Goal: Task Accomplishment & Management: Manage account settings

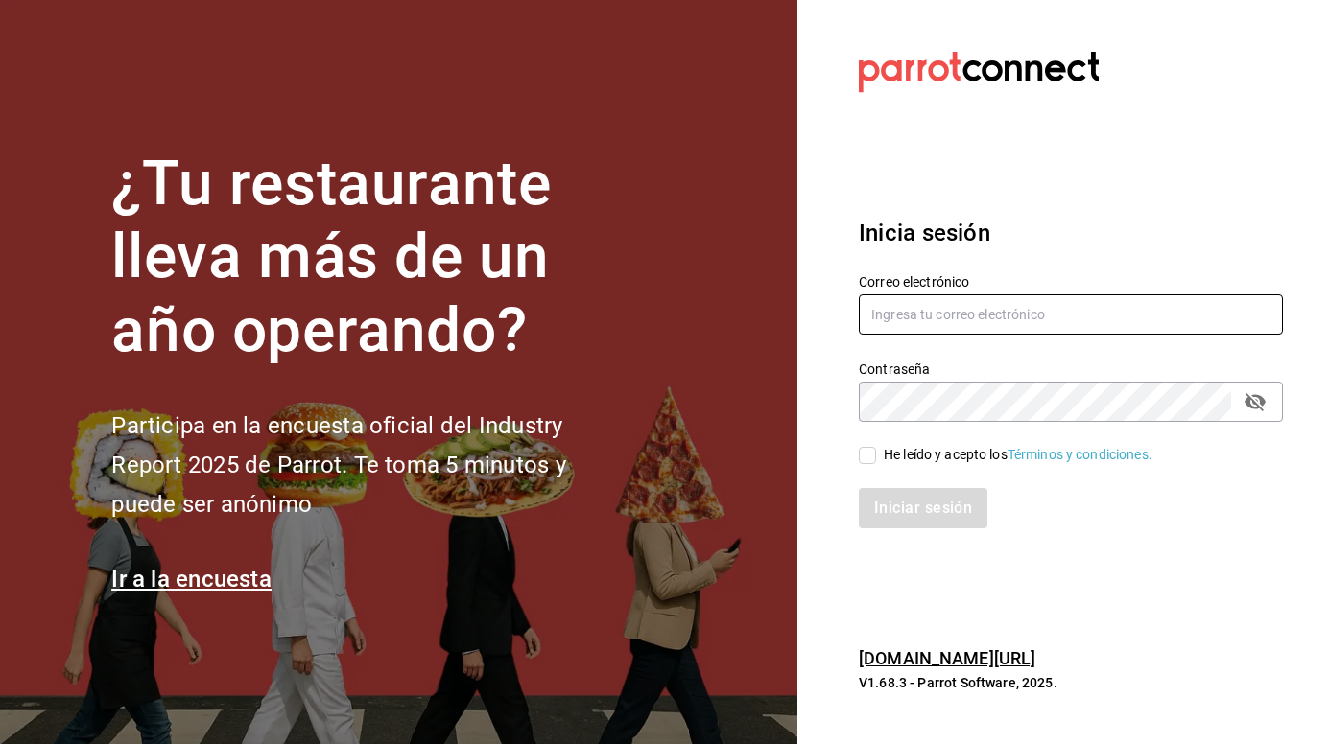
click at [934, 321] on input "text" at bounding box center [1071, 315] width 424 height 40
type input "[EMAIL_ADDRESS][DOMAIN_NAME]"
click at [862, 459] on input "He leído y acepto los Términos y condiciones." at bounding box center [867, 455] width 17 height 17
checkbox input "true"
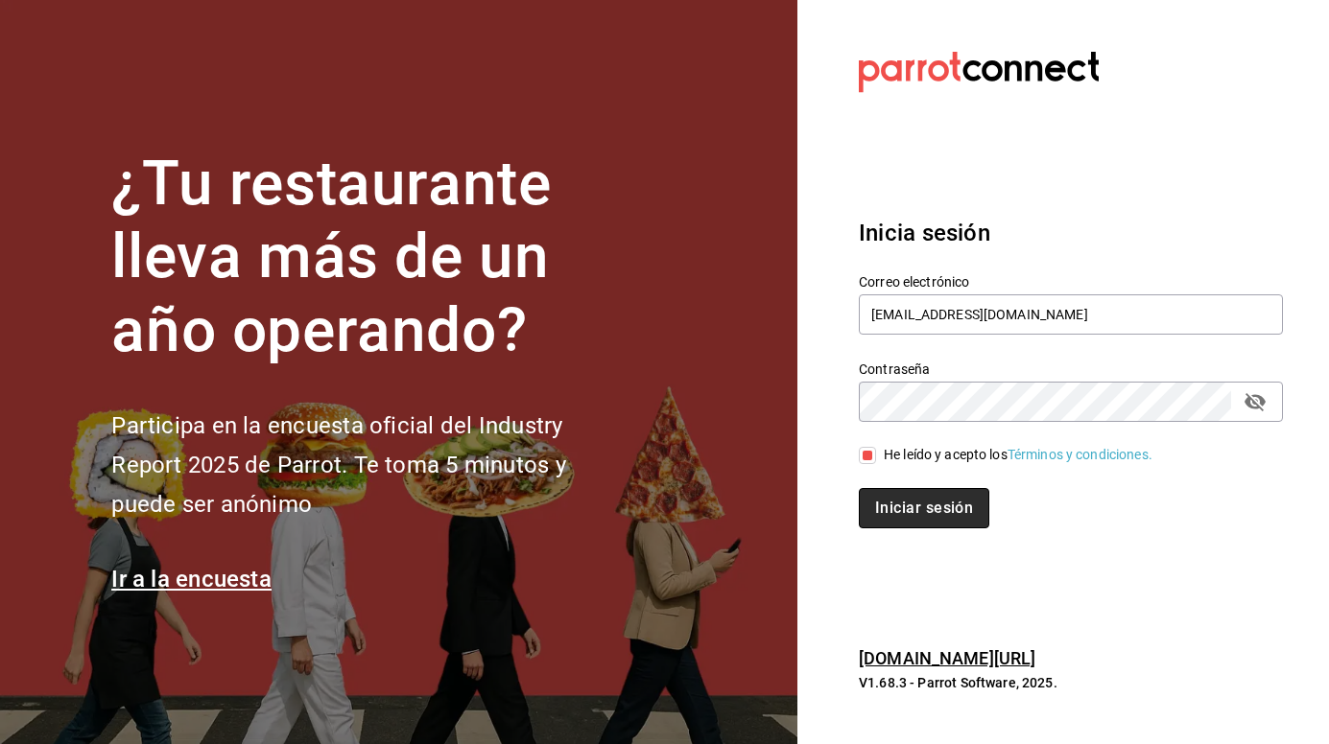
click at [894, 514] on button "Iniciar sesión" at bounding box center [924, 508] width 130 height 40
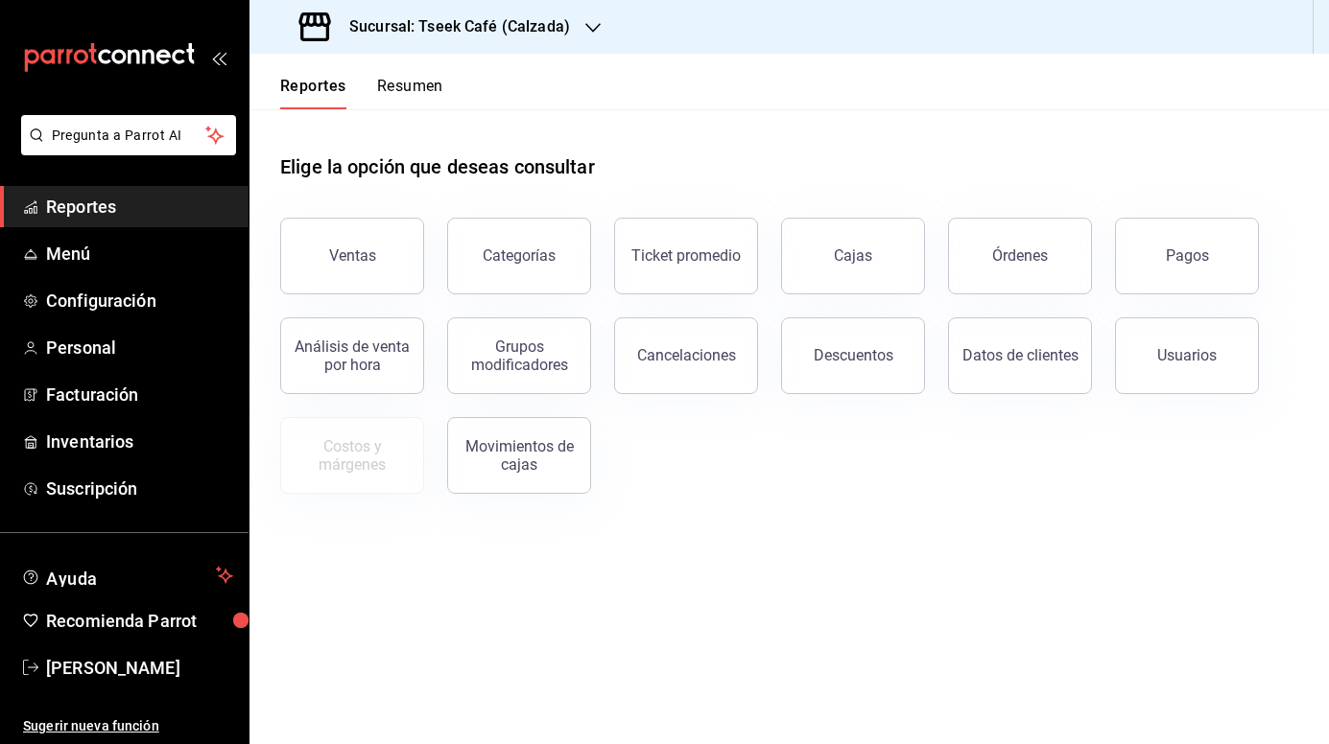
click at [413, 83] on button "Resumen" at bounding box center [410, 93] width 66 height 33
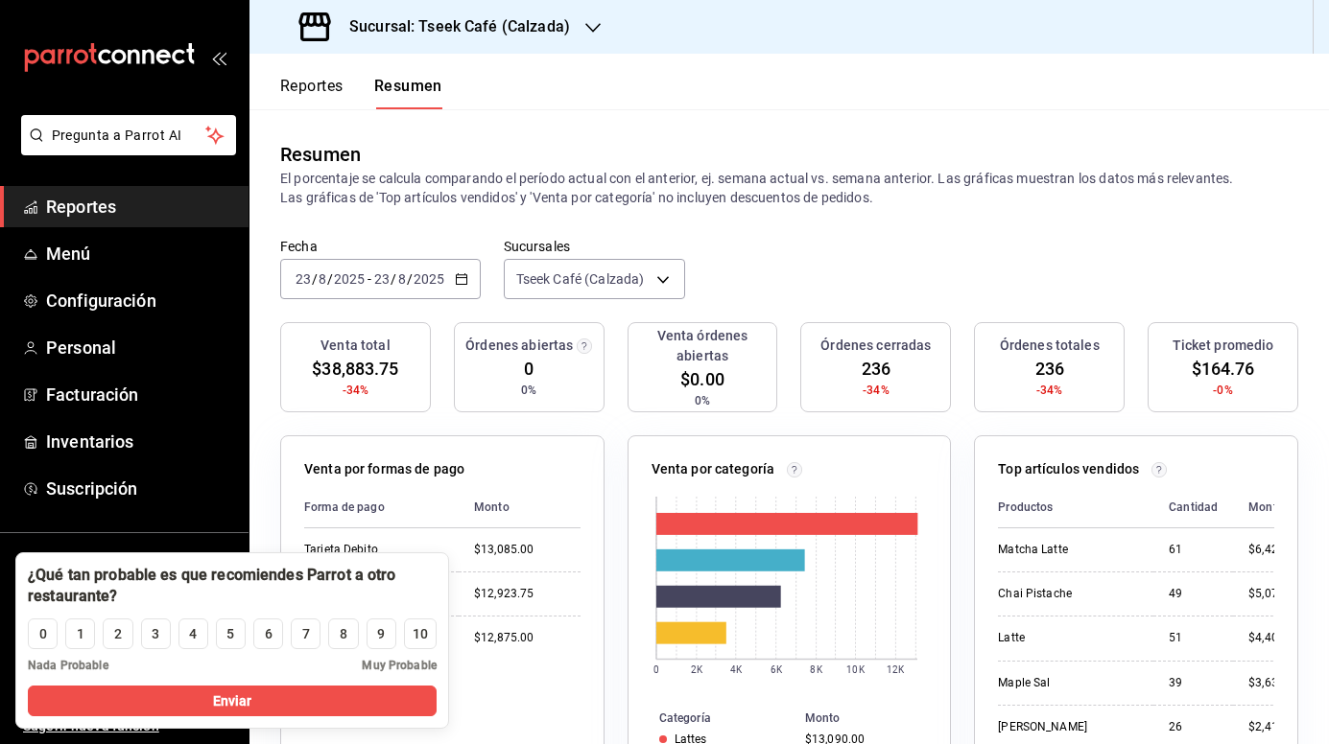
click at [592, 21] on icon "button" at bounding box center [592, 27] width 15 height 15
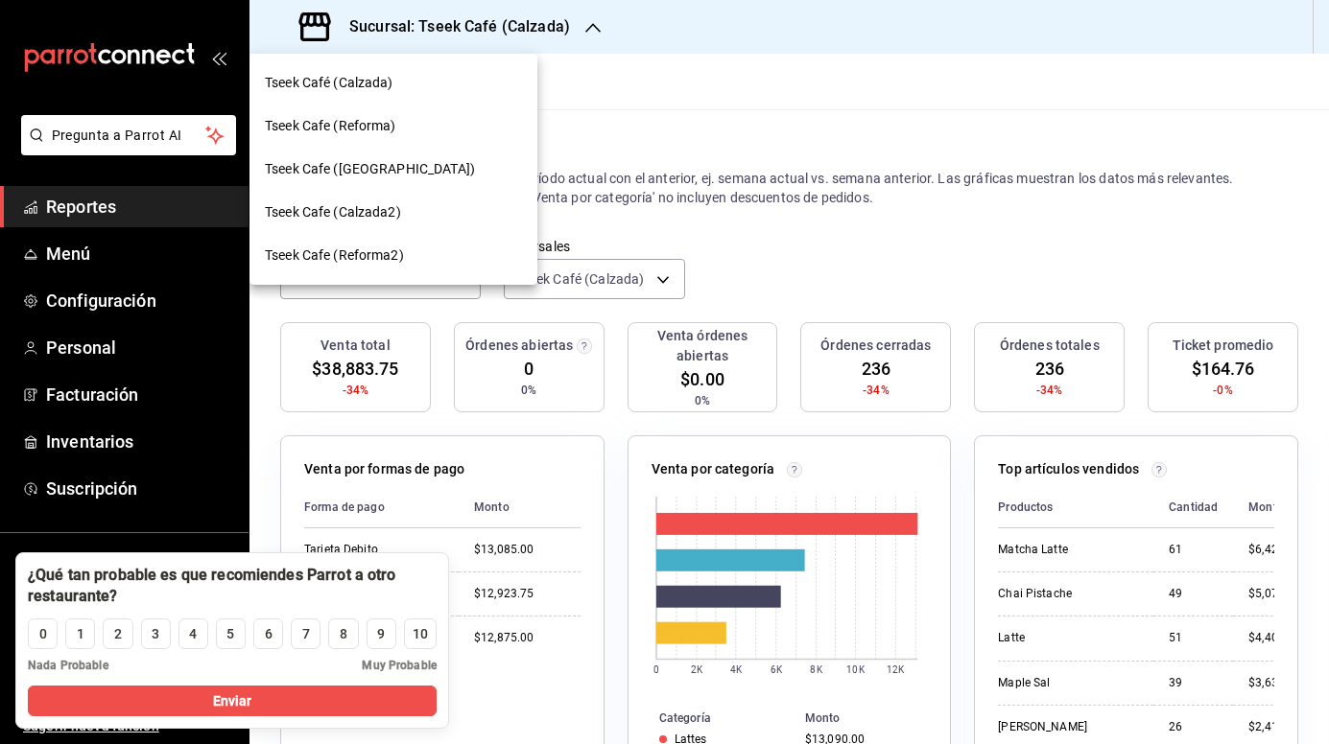
click at [400, 129] on div "Tseek Cafe (Reforma)" at bounding box center [393, 126] width 257 height 20
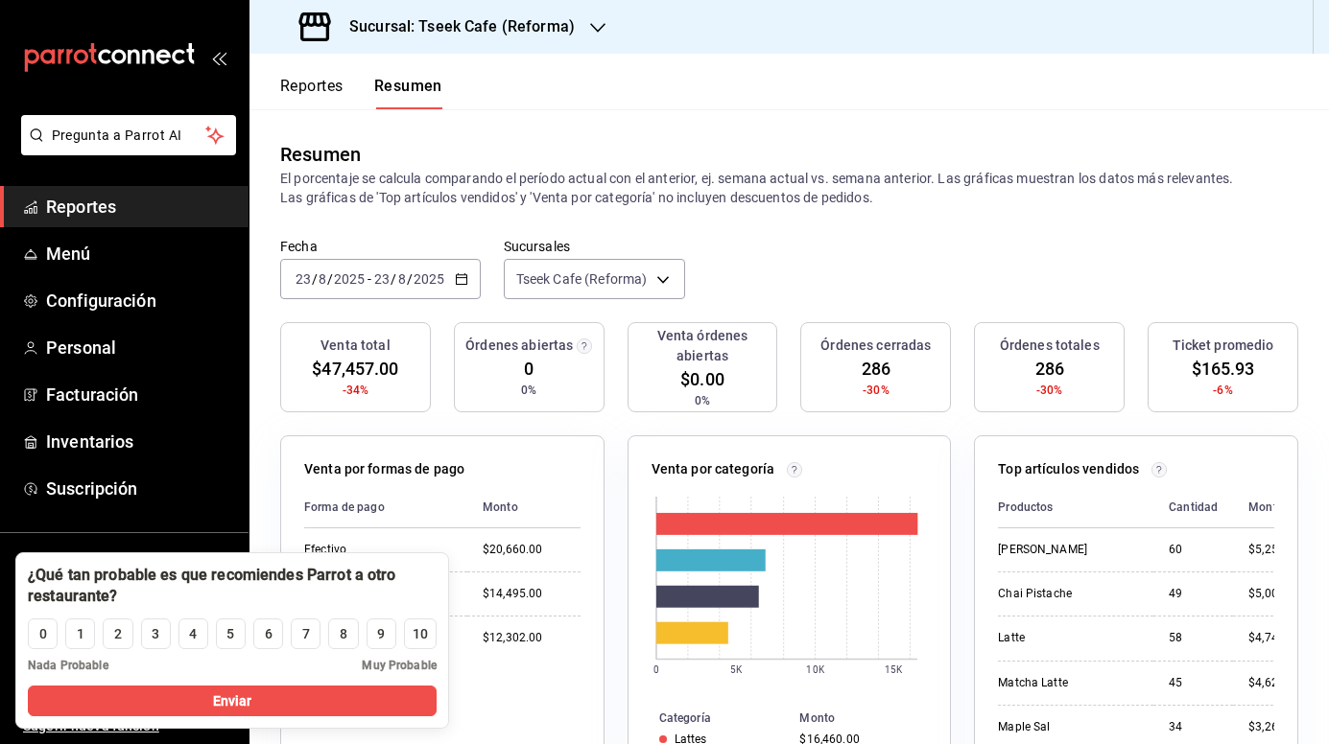
click at [595, 36] on div at bounding box center [597, 27] width 15 height 20
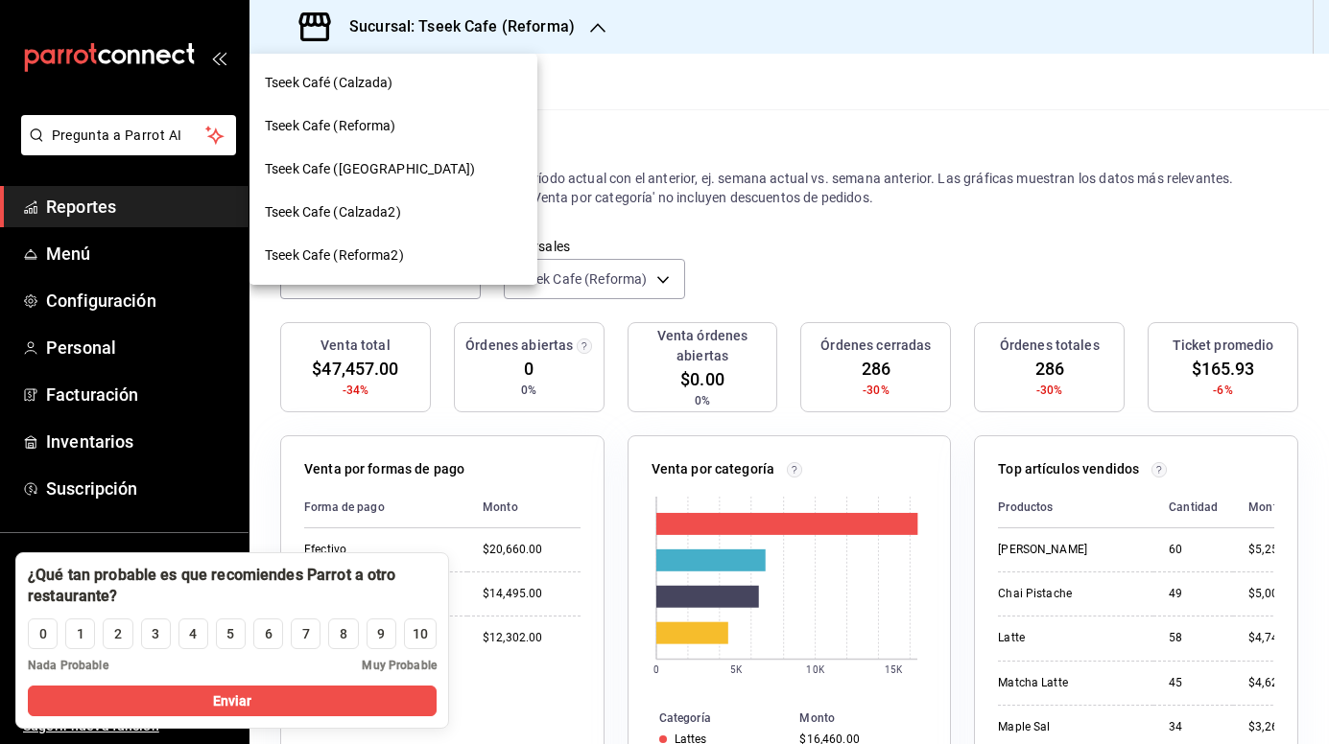
click at [390, 171] on span "Tseek Cafe ([GEOGRAPHIC_DATA])" at bounding box center [370, 169] width 210 height 20
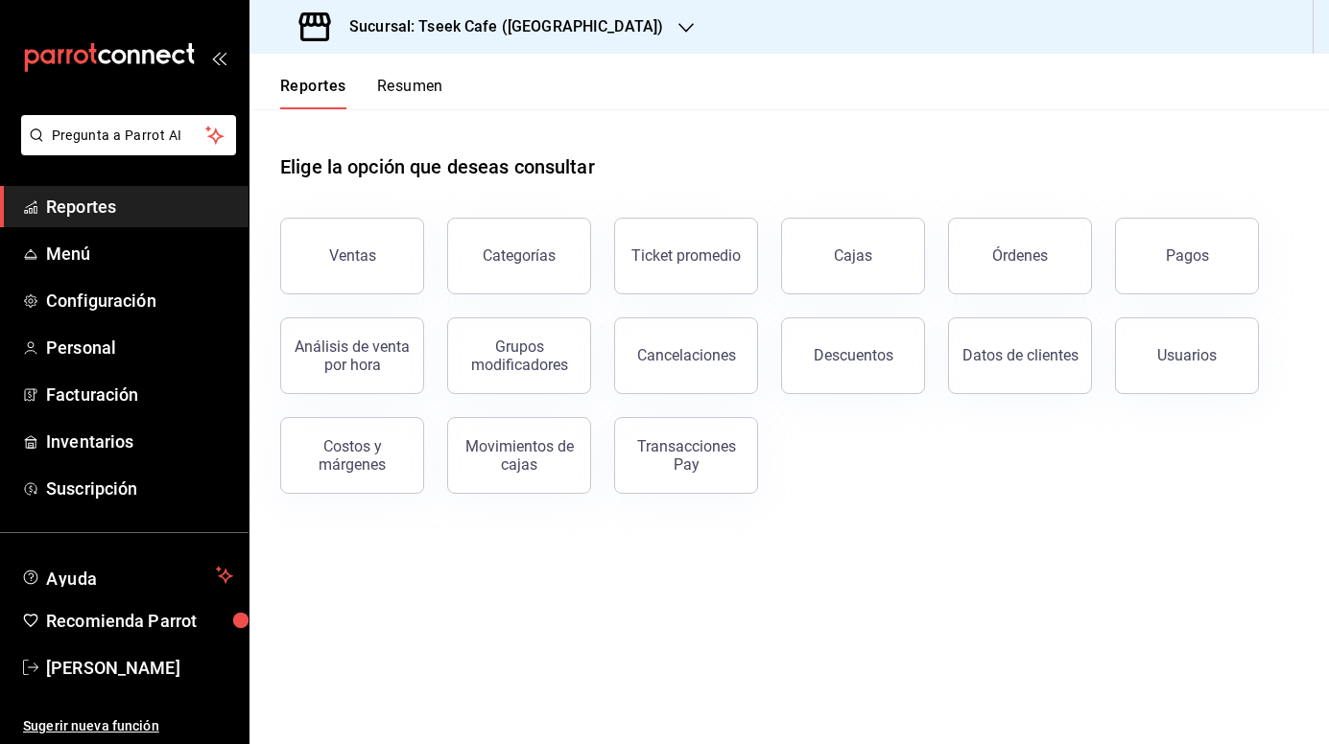
click at [534, 22] on h3 "Sucursal: Tseek Cafe ([GEOGRAPHIC_DATA])" at bounding box center [498, 26] width 329 height 23
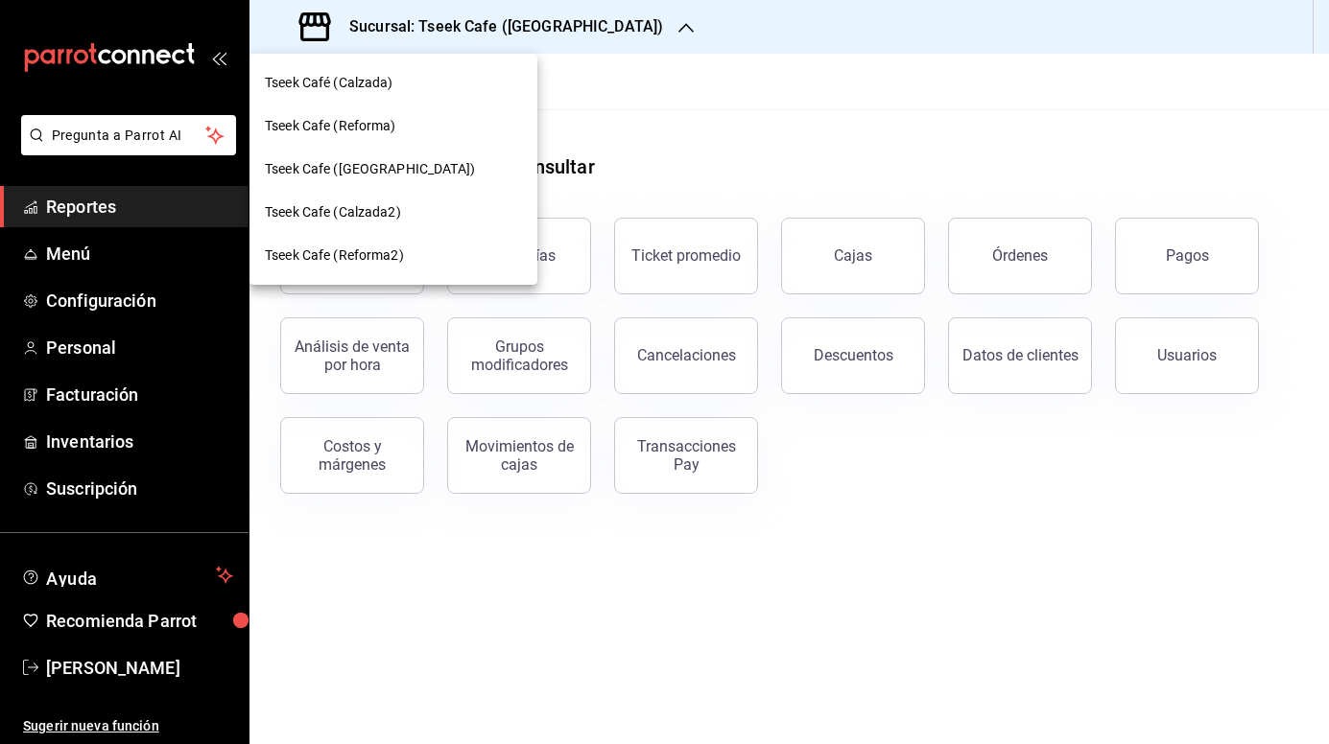
click at [406, 135] on div "Tseek Cafe (Reforma)" at bounding box center [393, 126] width 257 height 20
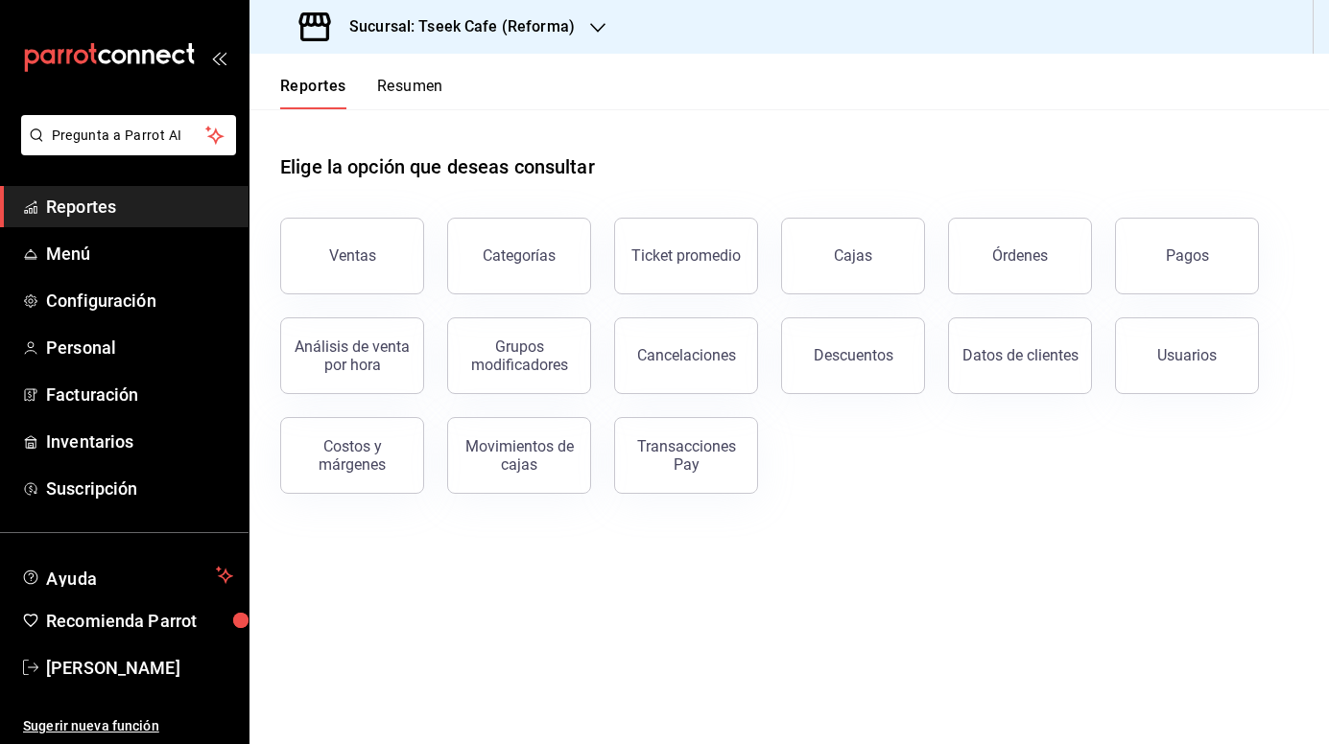
click at [410, 100] on button "Resumen" at bounding box center [410, 93] width 66 height 33
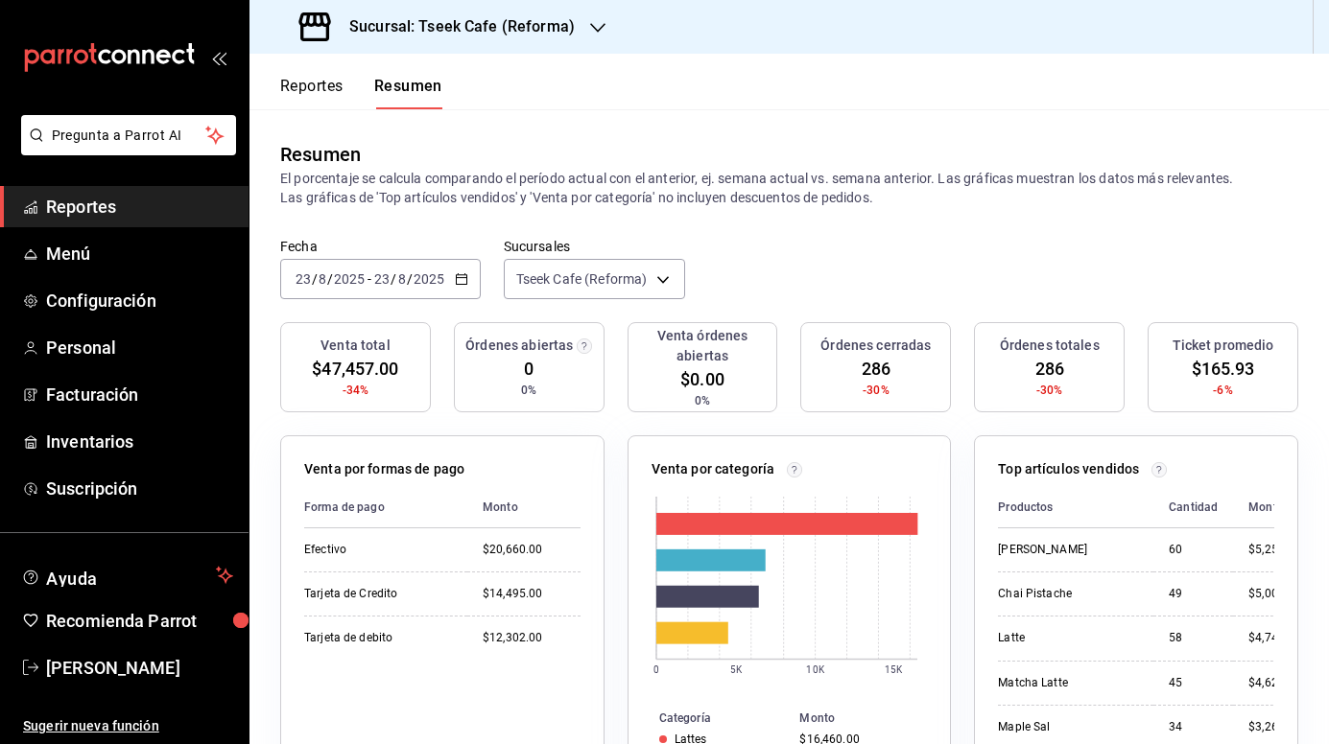
click at [462, 280] on icon "button" at bounding box center [461, 278] width 13 height 13
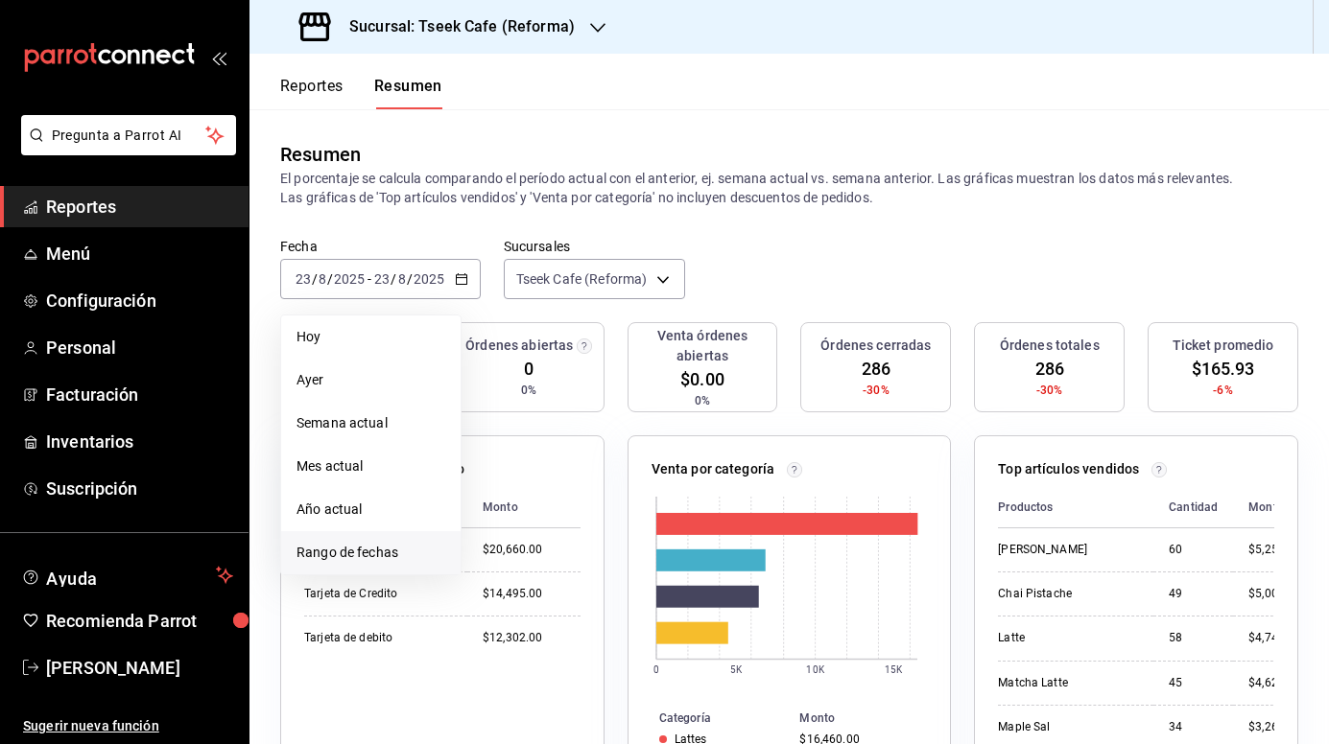
click at [346, 546] on span "Rango de fechas" at bounding box center [370, 553] width 149 height 20
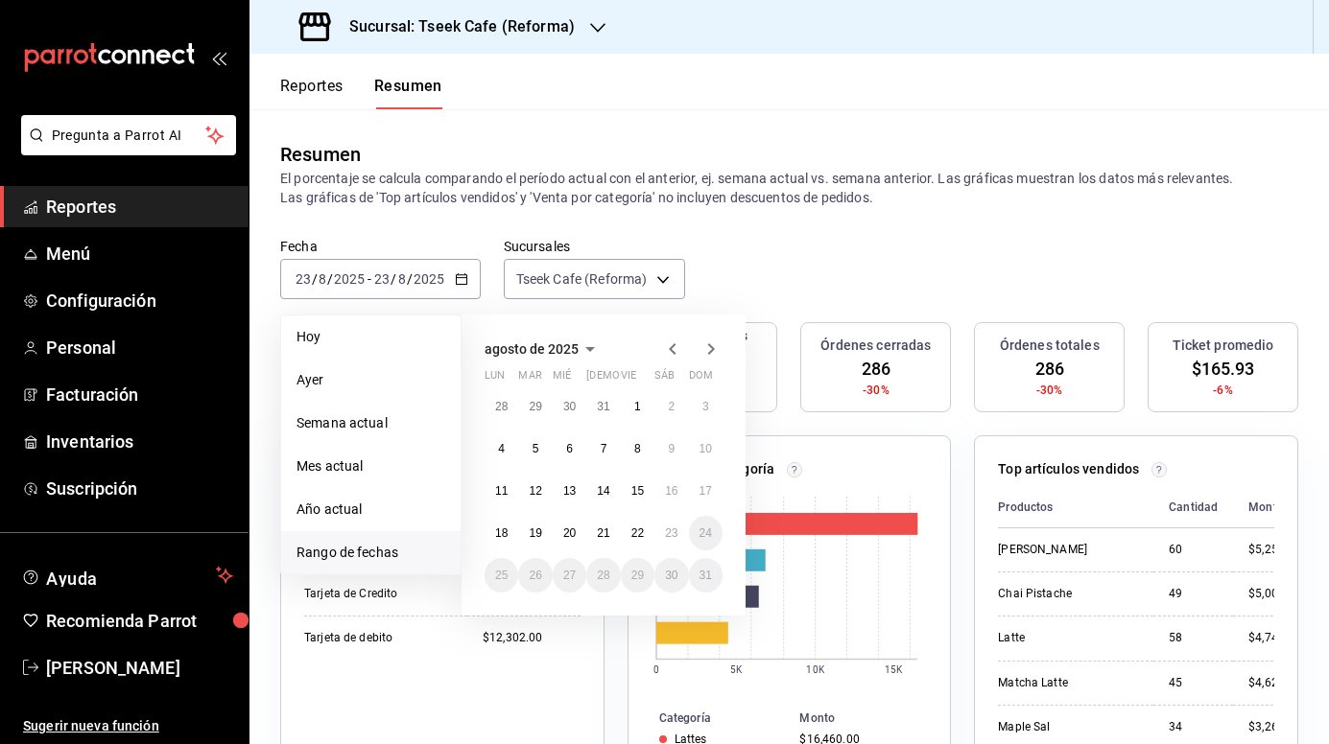
click at [671, 346] on icon "button" at bounding box center [672, 349] width 23 height 23
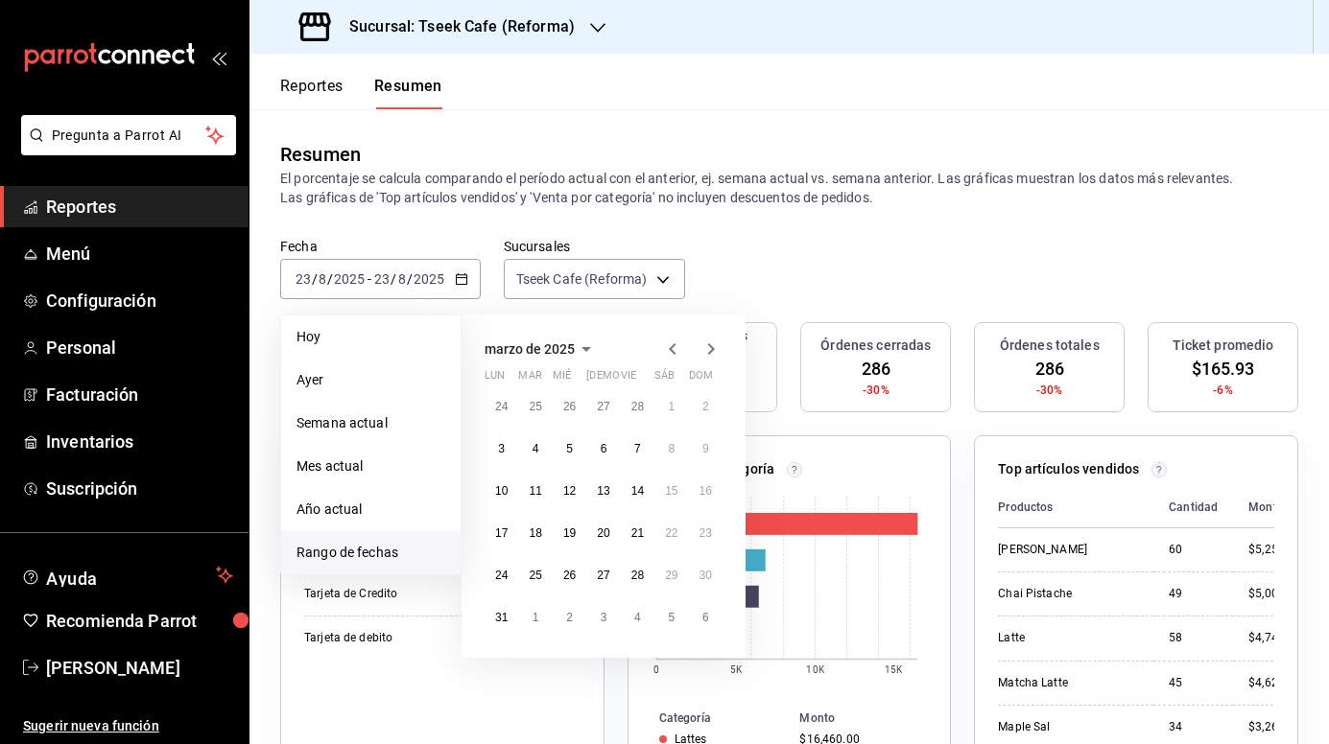
click at [671, 346] on icon "button" at bounding box center [672, 349] width 23 height 23
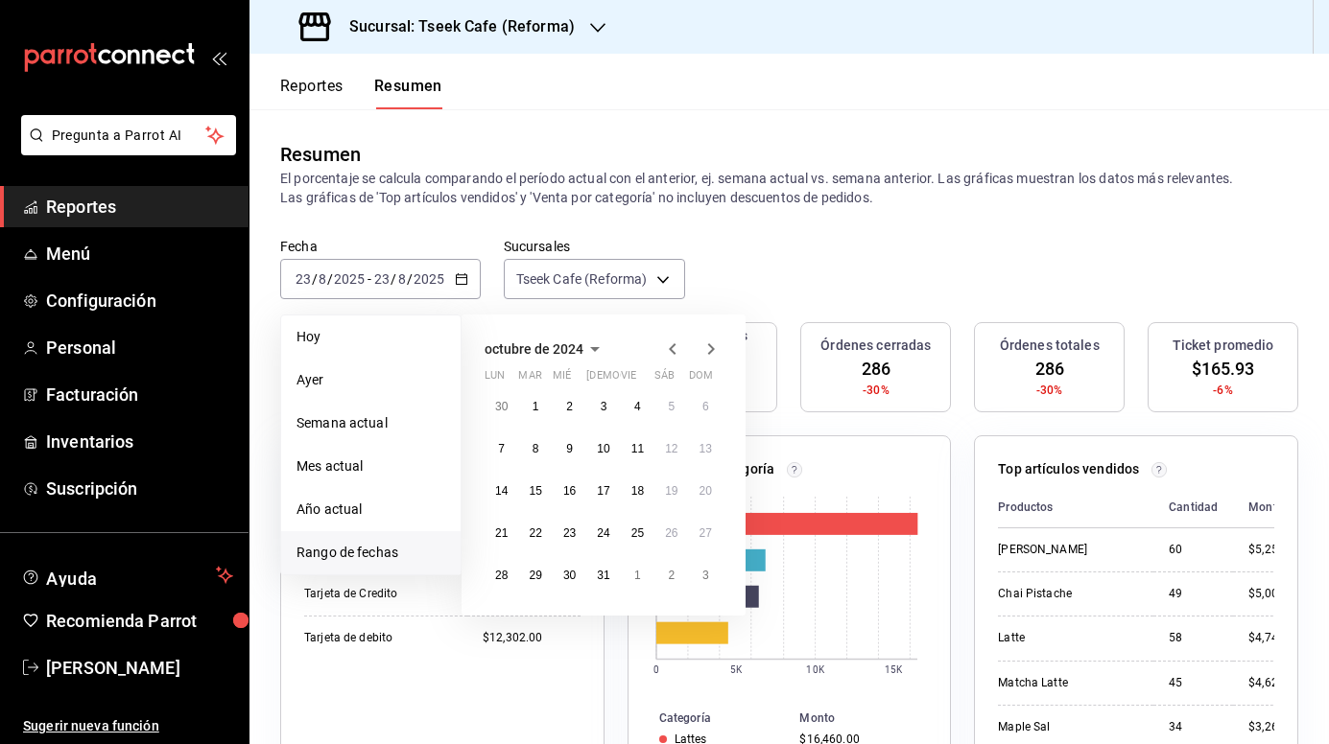
click at [706, 346] on icon "button" at bounding box center [710, 349] width 23 height 23
click at [635, 408] on abbr "1" at bounding box center [637, 406] width 7 height 13
click at [713, 342] on icon "button" at bounding box center [710, 349] width 23 height 23
click at [639, 573] on abbr "31" at bounding box center [637, 575] width 12 height 13
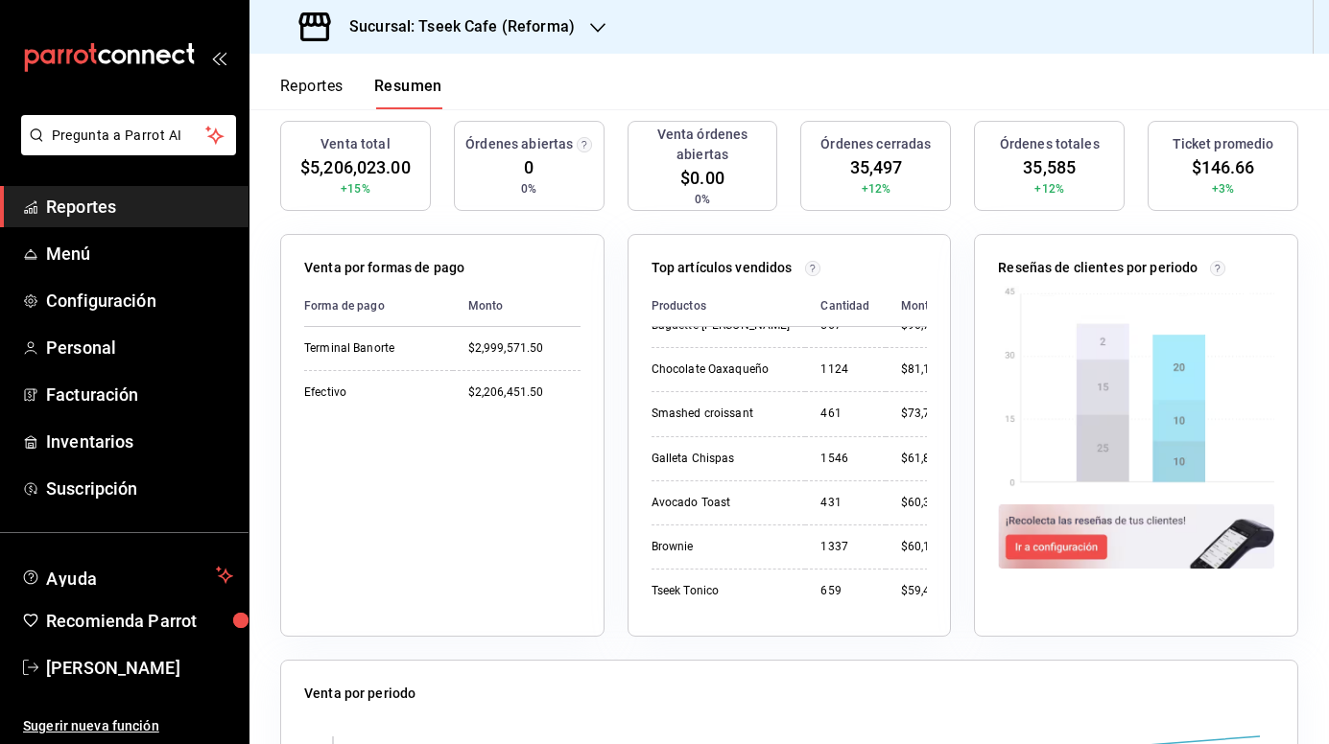
scroll to position [206, 0]
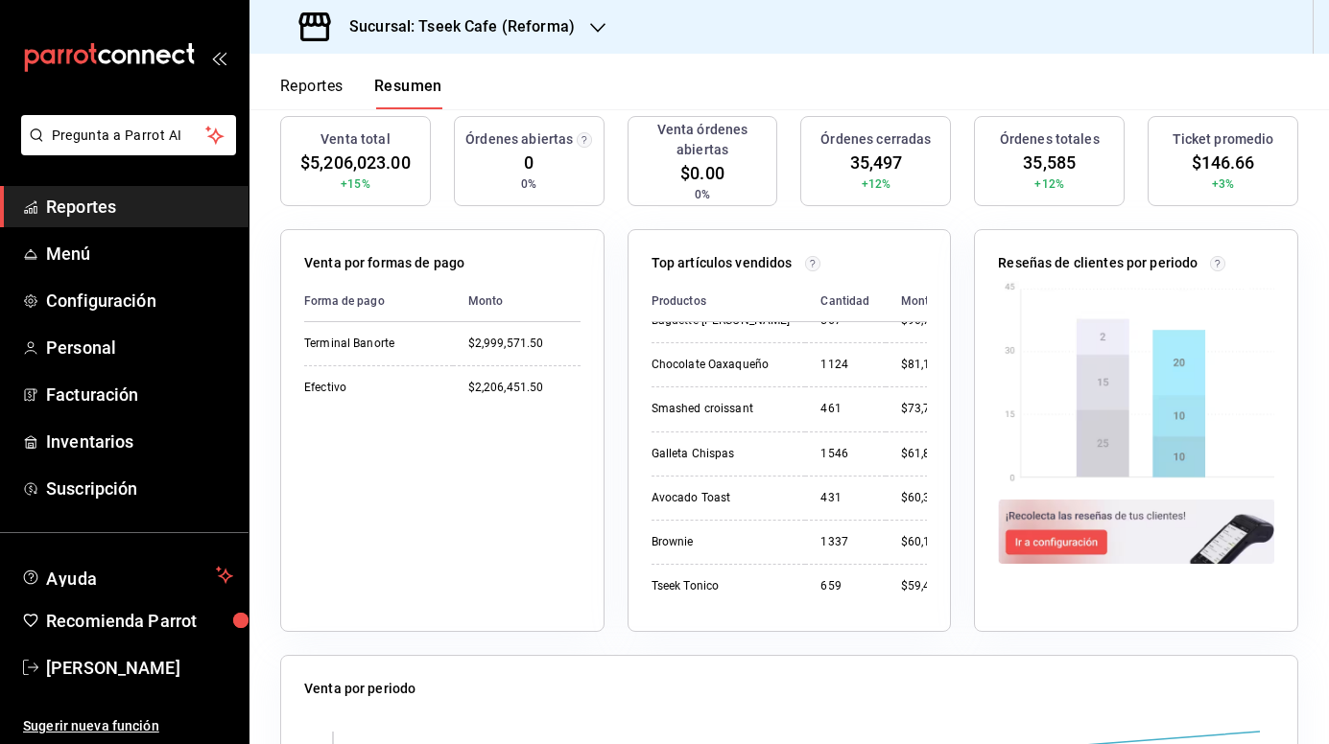
click at [841, 253] on div "Top artículos vendidos" at bounding box center [789, 267] width 276 height 28
click at [793, 260] on div "Top artículos vendidos" at bounding box center [789, 267] width 276 height 28
click at [805, 262] on circle at bounding box center [812, 263] width 14 height 14
click at [738, 270] on p "Top artículos vendidos" at bounding box center [721, 263] width 141 height 20
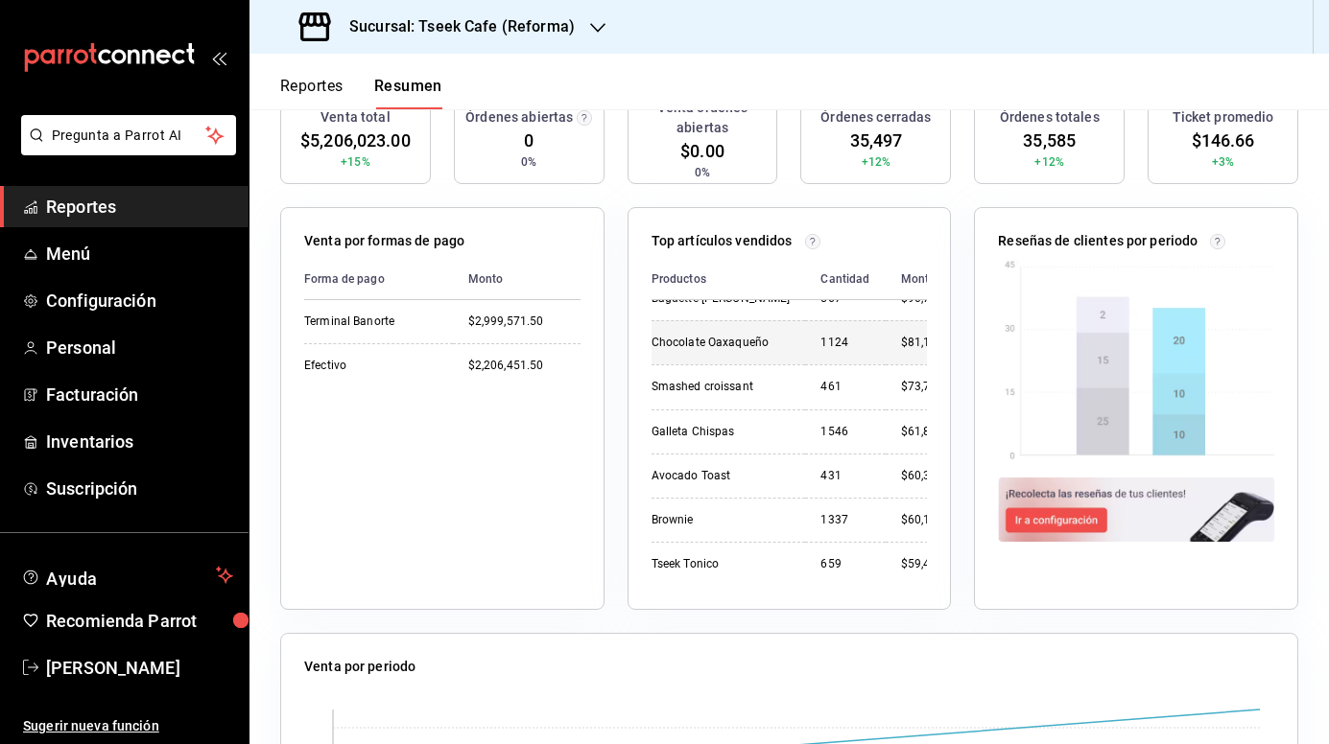
scroll to position [177, 0]
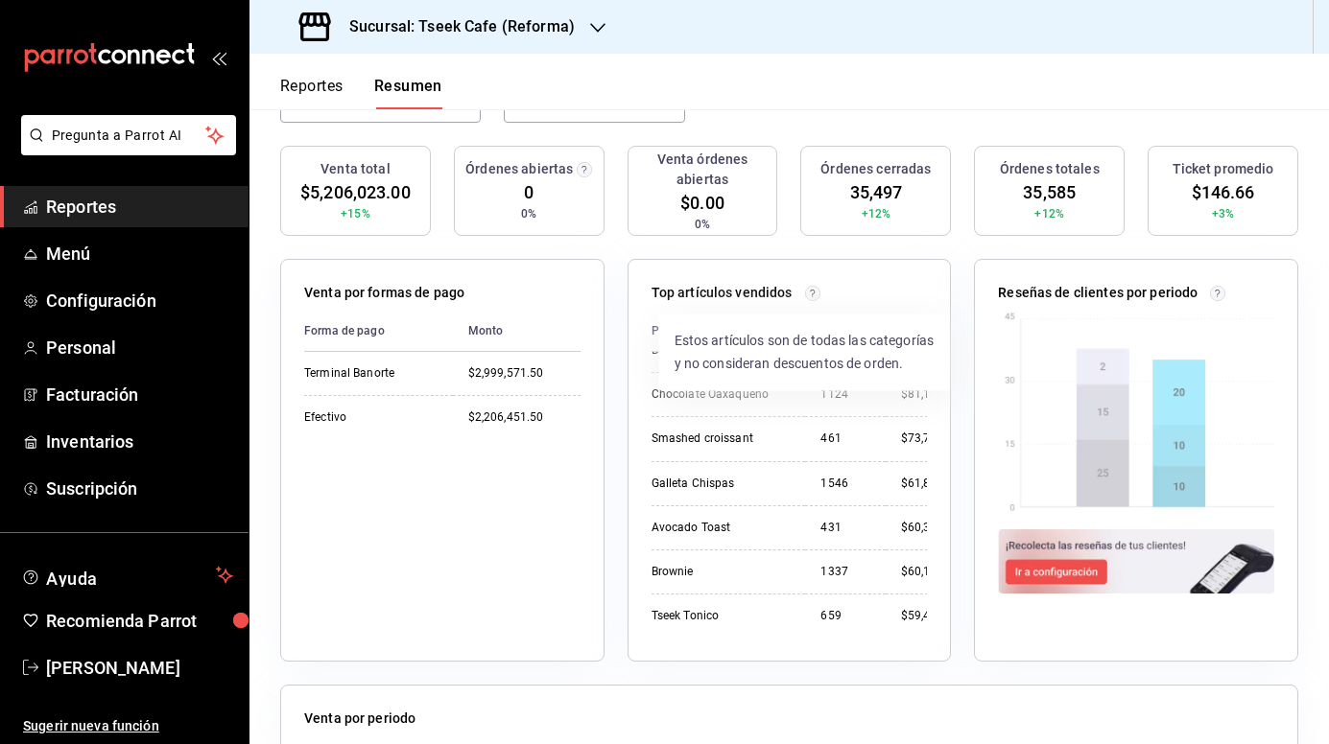
click at [805, 291] on circle at bounding box center [812, 293] width 14 height 14
drag, startPoint x: 852, startPoint y: 292, endPoint x: 862, endPoint y: 295, distance: 10.3
click at [862, 295] on div "Top artículos vendidos" at bounding box center [789, 297] width 276 height 28
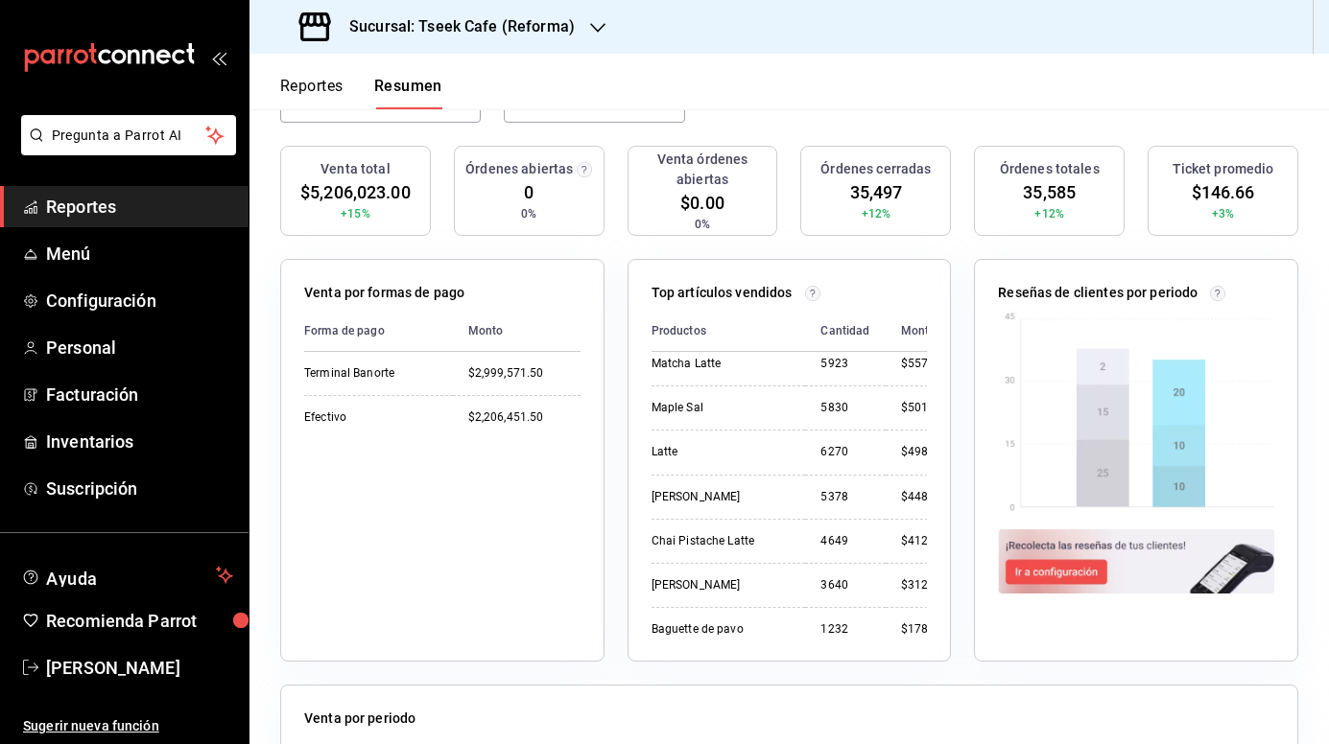
scroll to position [0, 0]
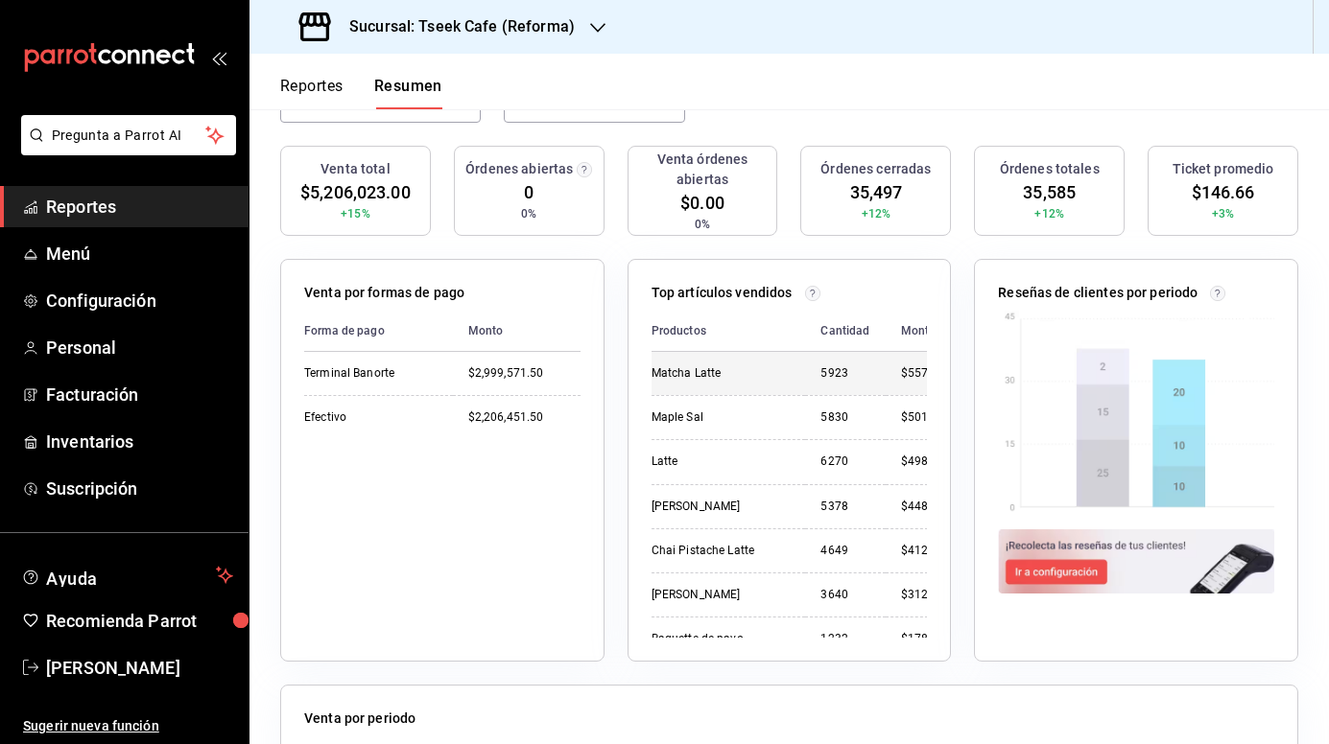
click at [729, 390] on td "Matcha Latte" at bounding box center [728, 373] width 154 height 43
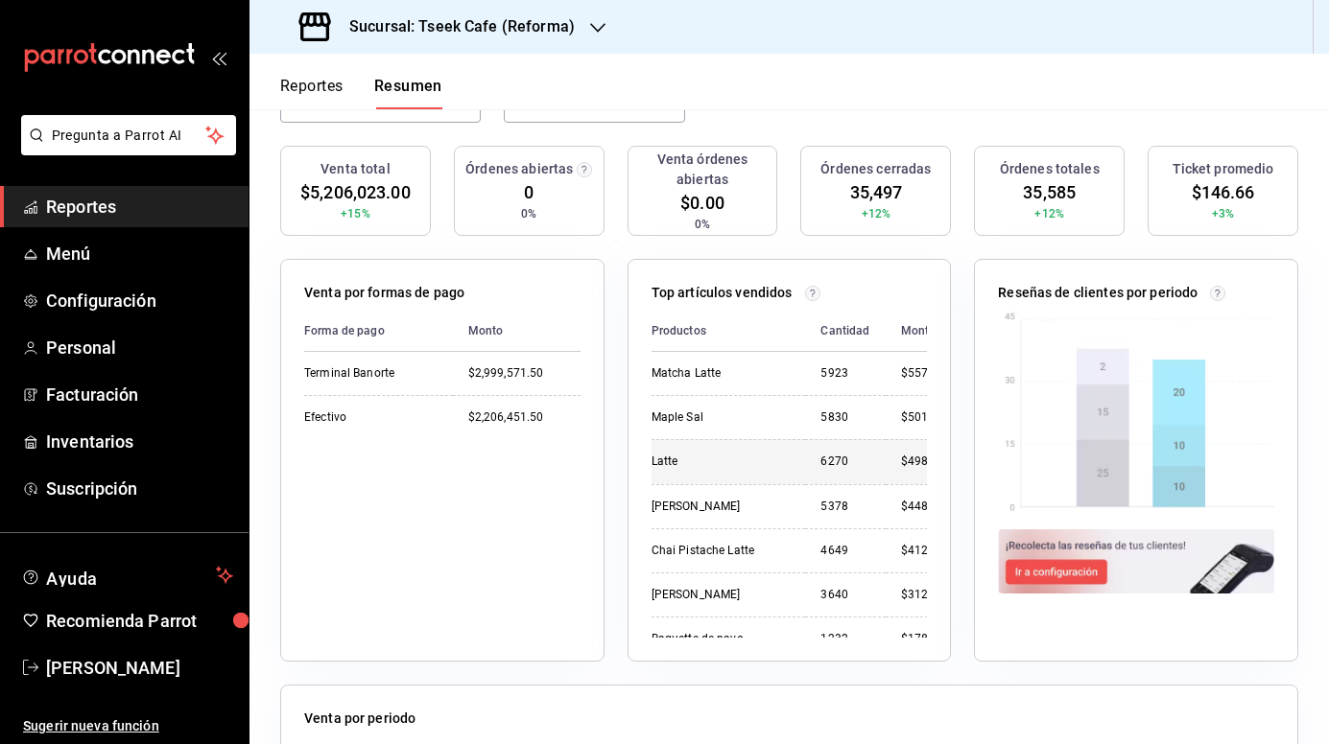
drag, startPoint x: 729, startPoint y: 390, endPoint x: 743, endPoint y: 455, distance: 66.6
click at [743, 455] on div "Latte" at bounding box center [720, 462] width 139 height 16
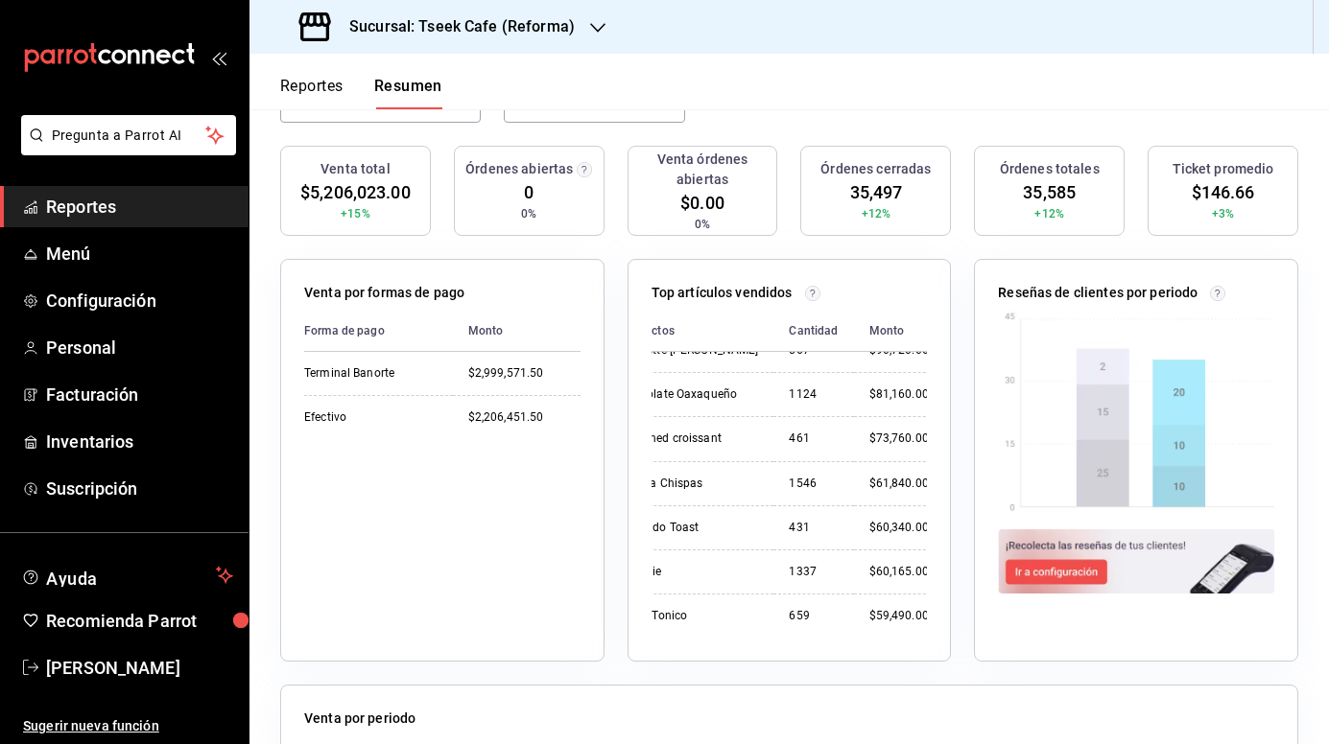
scroll to position [613, 32]
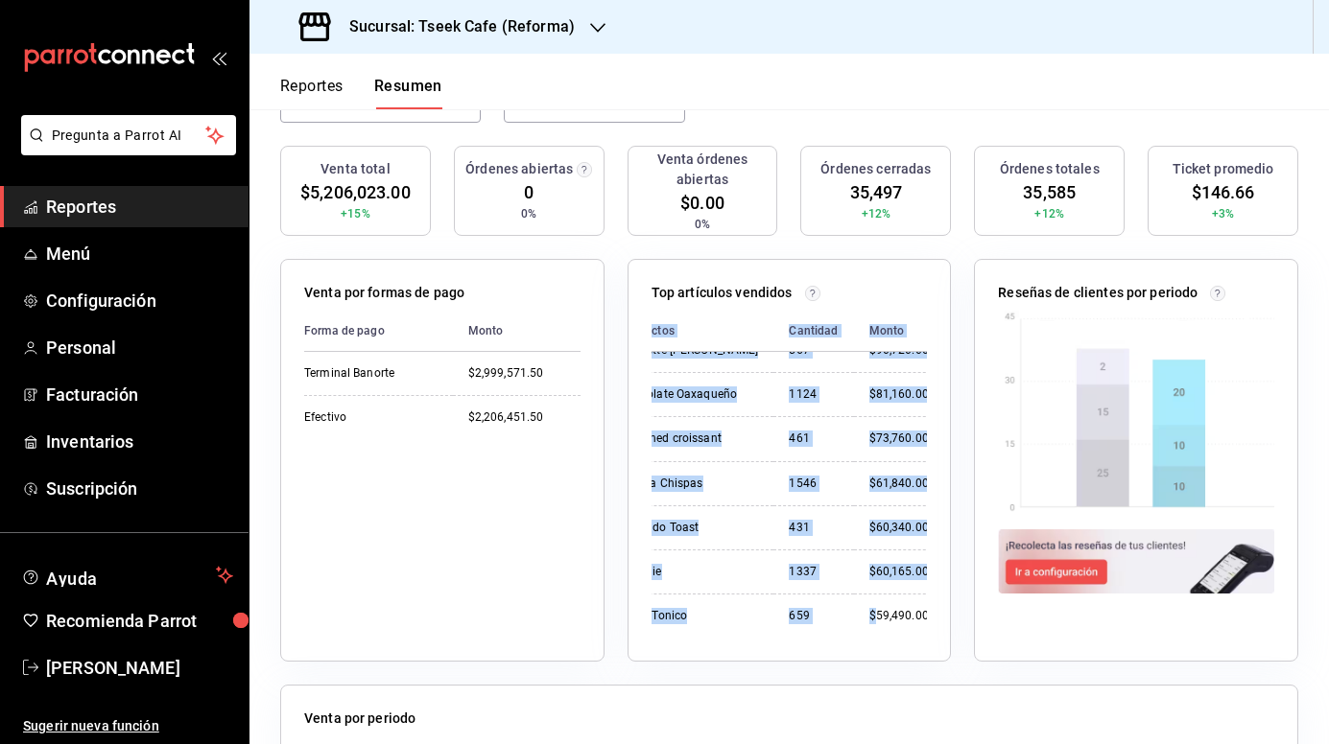
drag, startPoint x: 843, startPoint y: 620, endPoint x: 755, endPoint y: 636, distance: 89.8
click at [755, 636] on div "Productos Cantidad Monto Matcha Latte 5923 $557,200.00 Maple Sal 5830 $501,060.…" at bounding box center [789, 474] width 276 height 327
drag, startPoint x: 755, startPoint y: 636, endPoint x: 649, endPoint y: 617, distance: 107.3
click at [649, 617] on td "Tseek Tonico" at bounding box center [697, 616] width 154 height 44
click at [678, 650] on div "Top artículos vendidos Productos Cantidad Monto Matcha Latte 5923 $557,200.00 M…" at bounding box center [789, 460] width 324 height 403
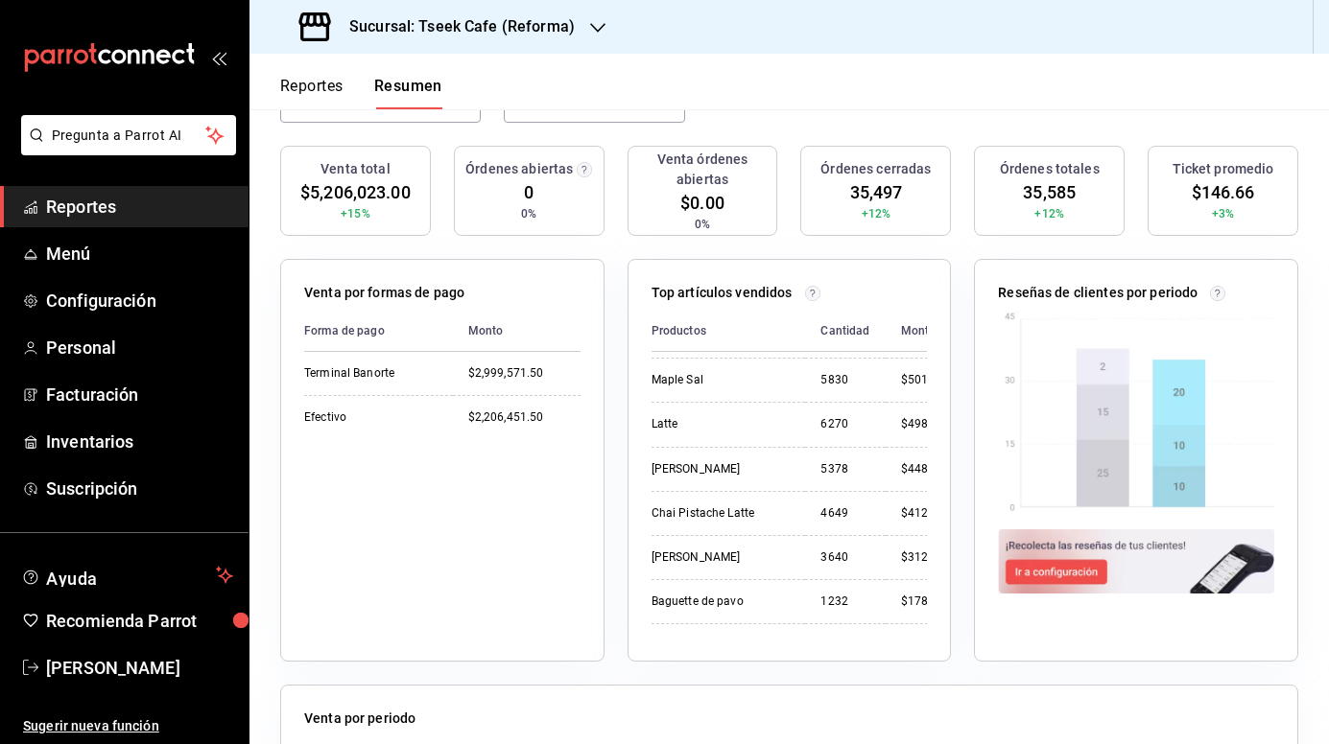
scroll to position [0, 0]
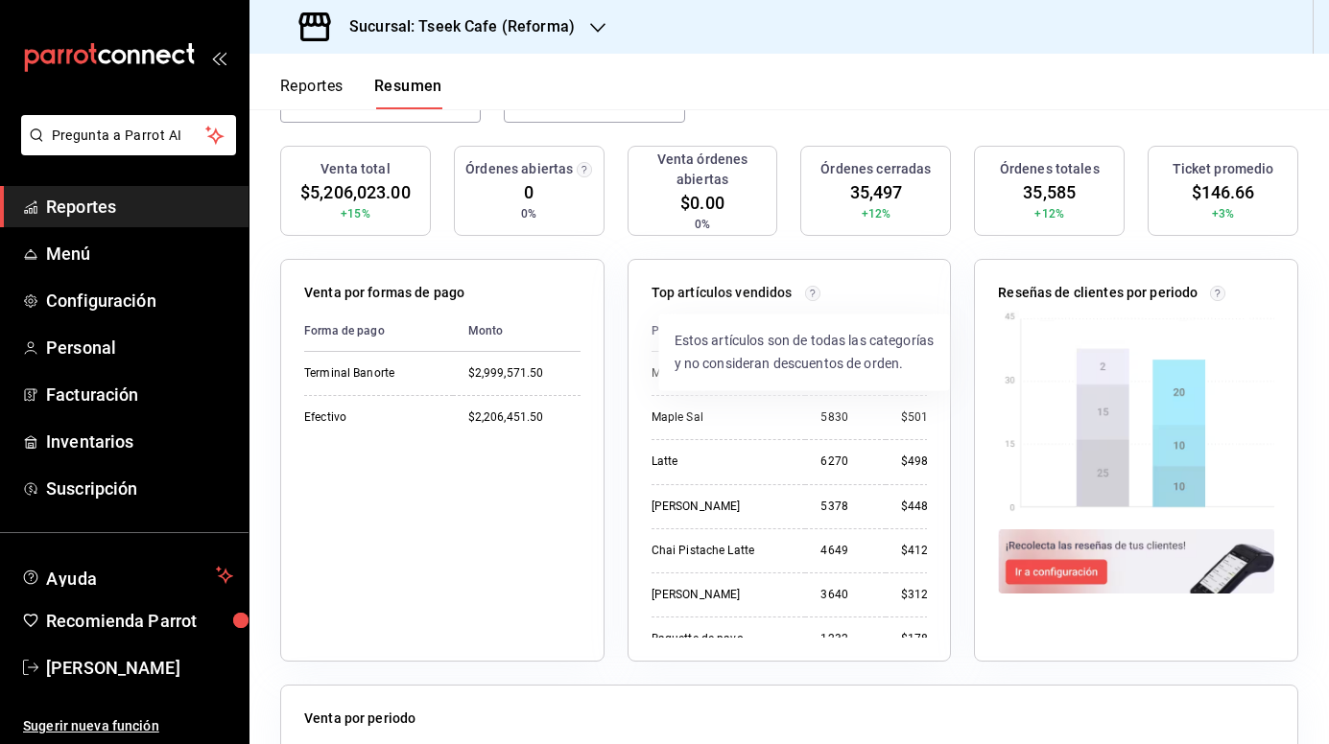
click at [805, 290] on circle at bounding box center [812, 293] width 14 height 14
click at [732, 297] on p "Top artículos vendidos" at bounding box center [721, 293] width 141 height 20
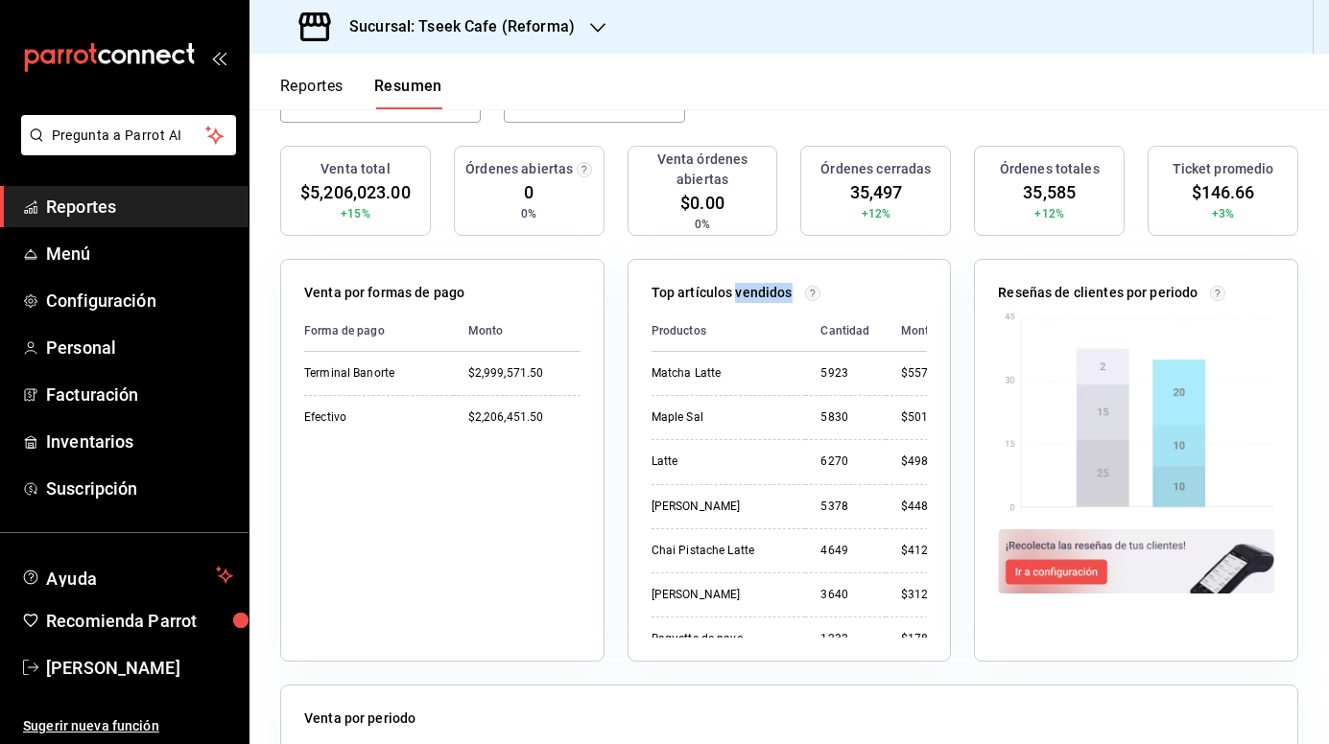
click at [732, 297] on p "Top artículos vendidos" at bounding box center [721, 293] width 141 height 20
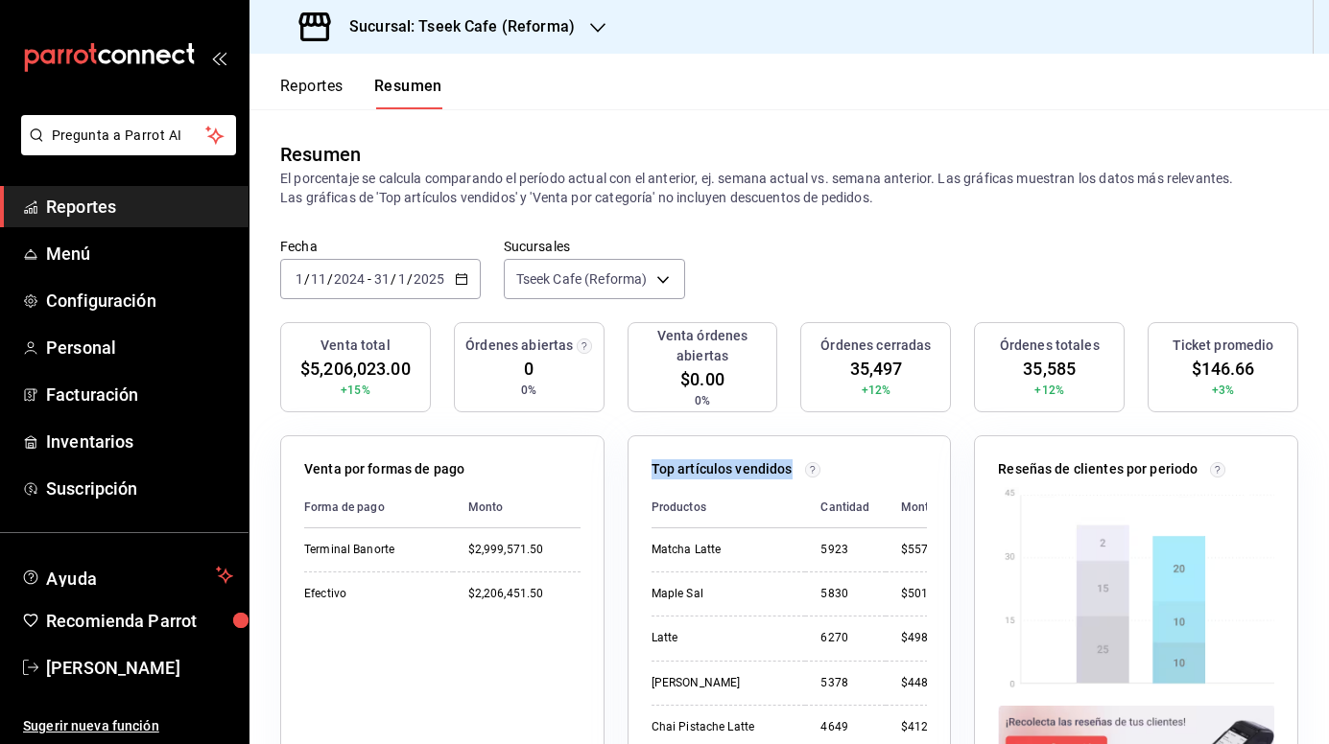
click at [343, 90] on button "Reportes" at bounding box center [311, 93] width 63 height 33
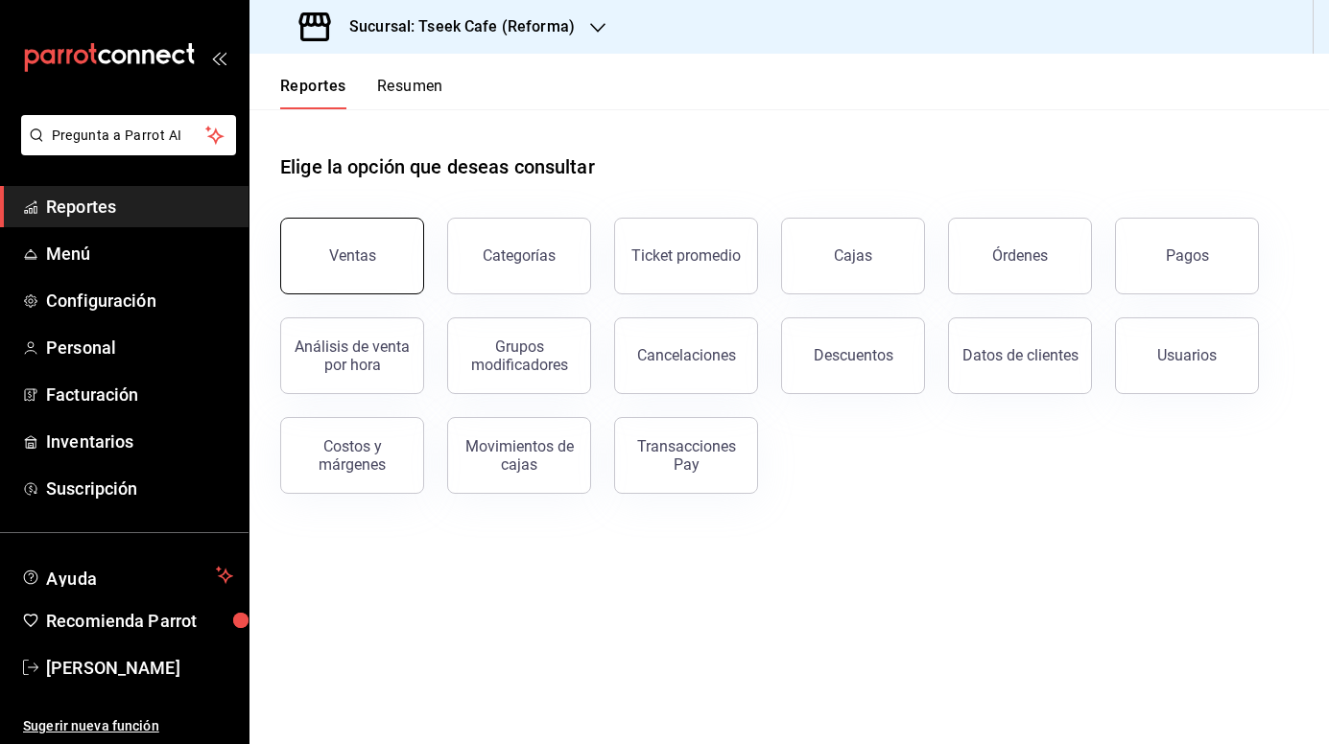
click at [399, 219] on div "Ventas" at bounding box center [340, 245] width 167 height 100
click at [506, 253] on div "Categorías" at bounding box center [519, 256] width 73 height 18
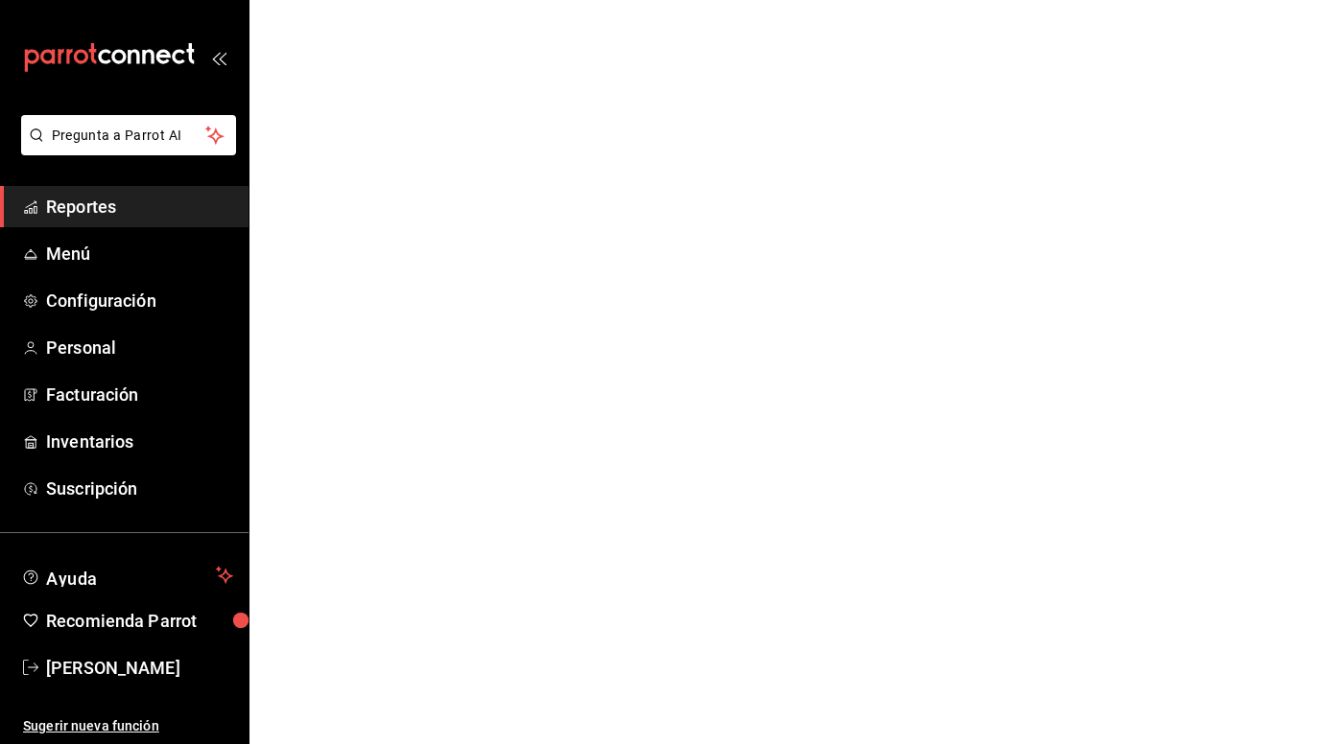
click at [506, 0] on html "Pregunta a Parrot AI Reportes Menú Configuración Personal Facturación Inventari…" at bounding box center [664, 0] width 1329 height 0
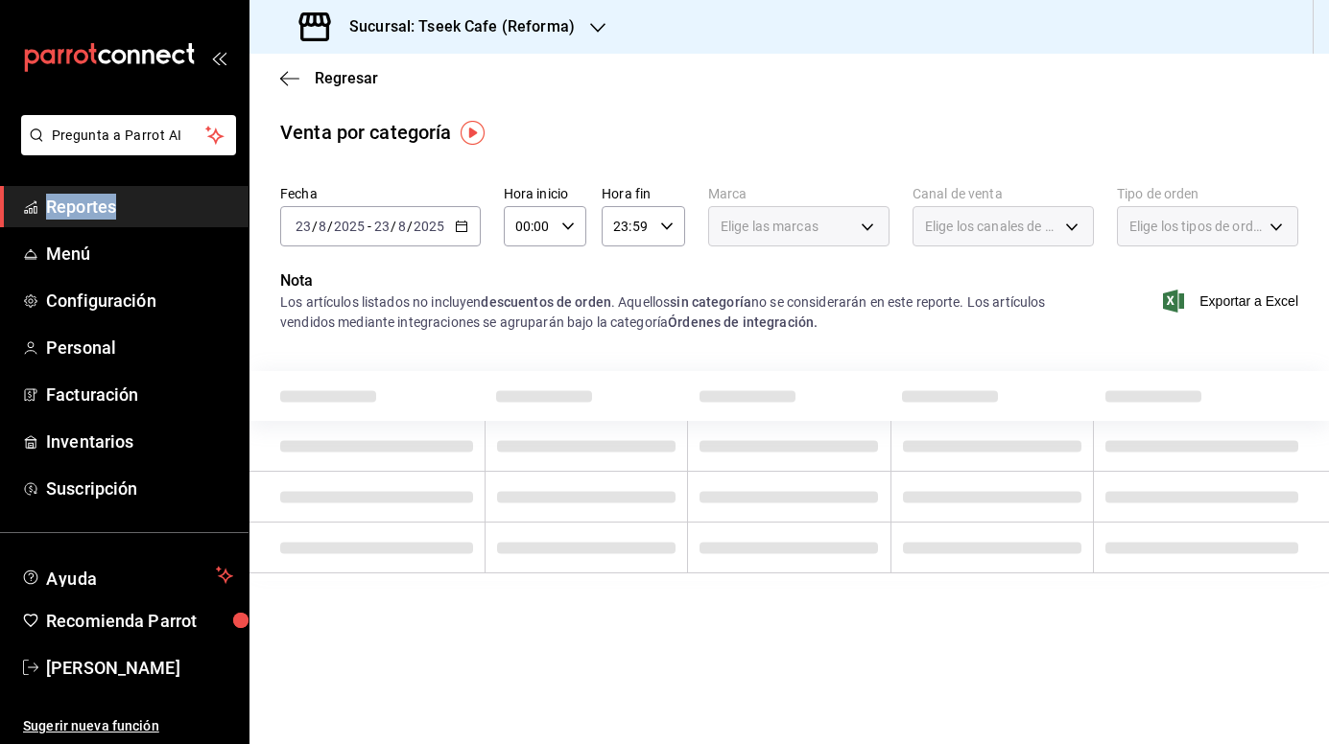
drag, startPoint x: 506, startPoint y: 253, endPoint x: 460, endPoint y: 228, distance: 52.4
click at [460, 228] on icon "button" at bounding box center [461, 226] width 13 height 13
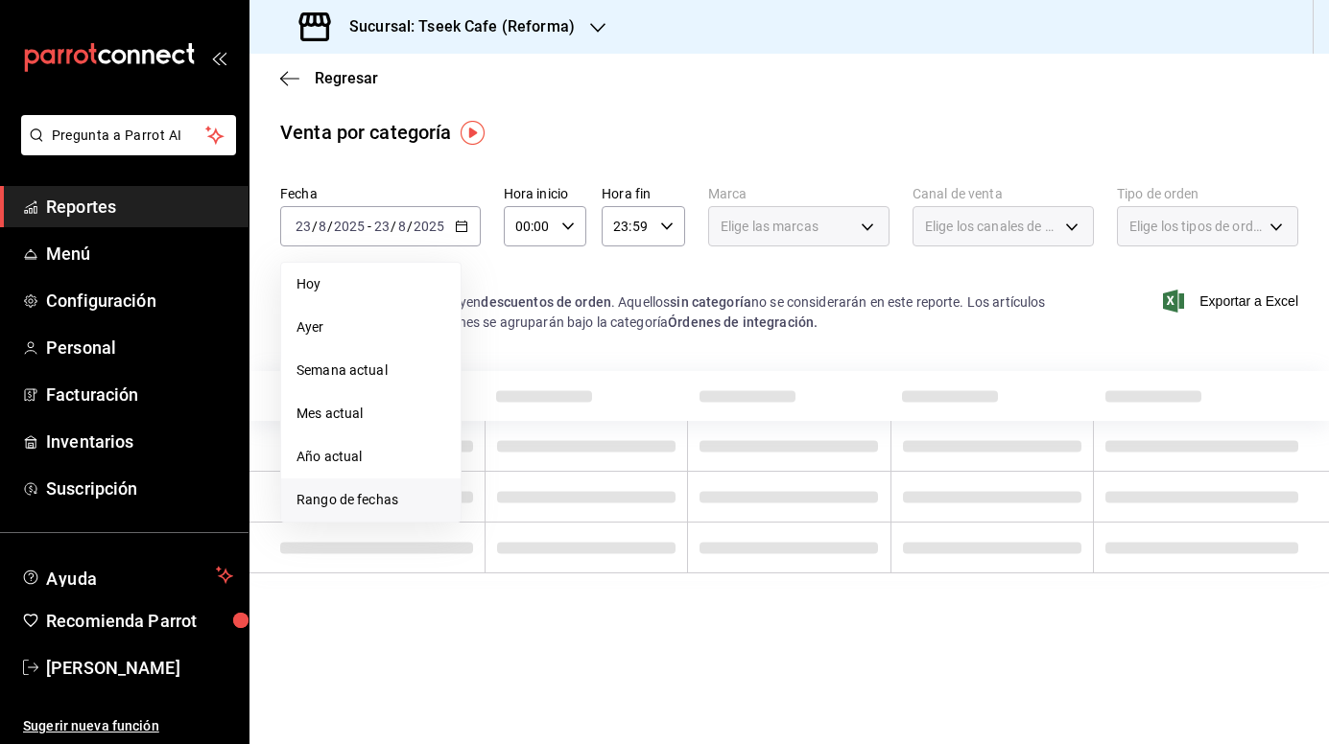
click at [378, 492] on span "Rango de fechas" at bounding box center [370, 500] width 149 height 20
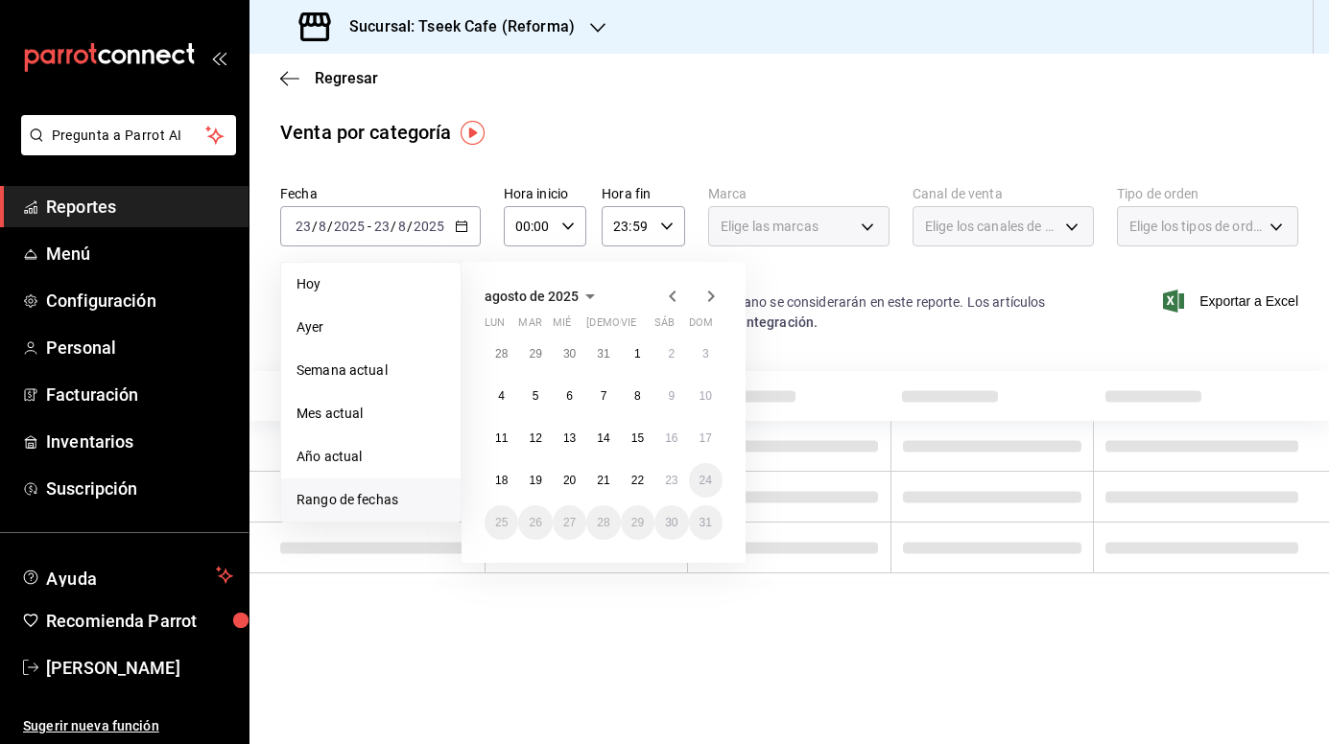
click at [673, 295] on icon "button" at bounding box center [672, 296] width 23 height 23
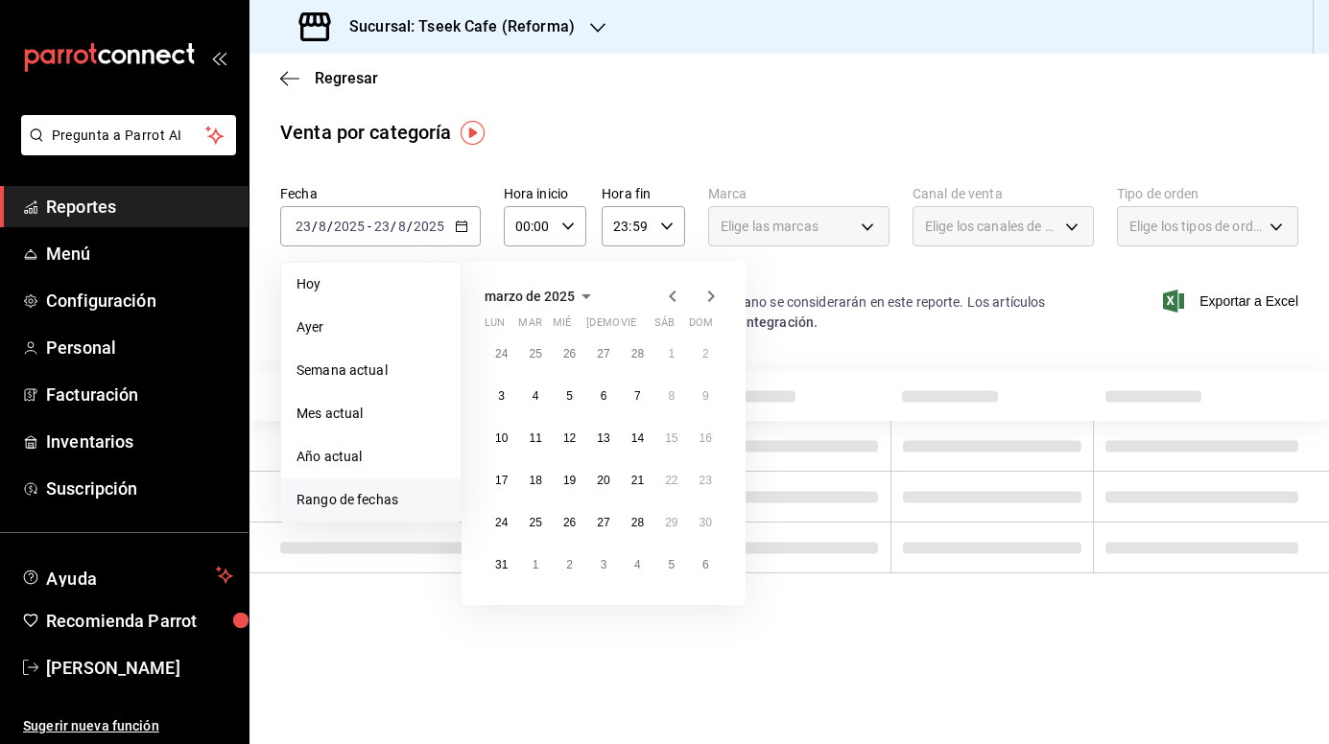
click at [673, 295] on icon "button" at bounding box center [672, 296] width 23 height 23
click at [641, 356] on button "1" at bounding box center [638, 354] width 34 height 35
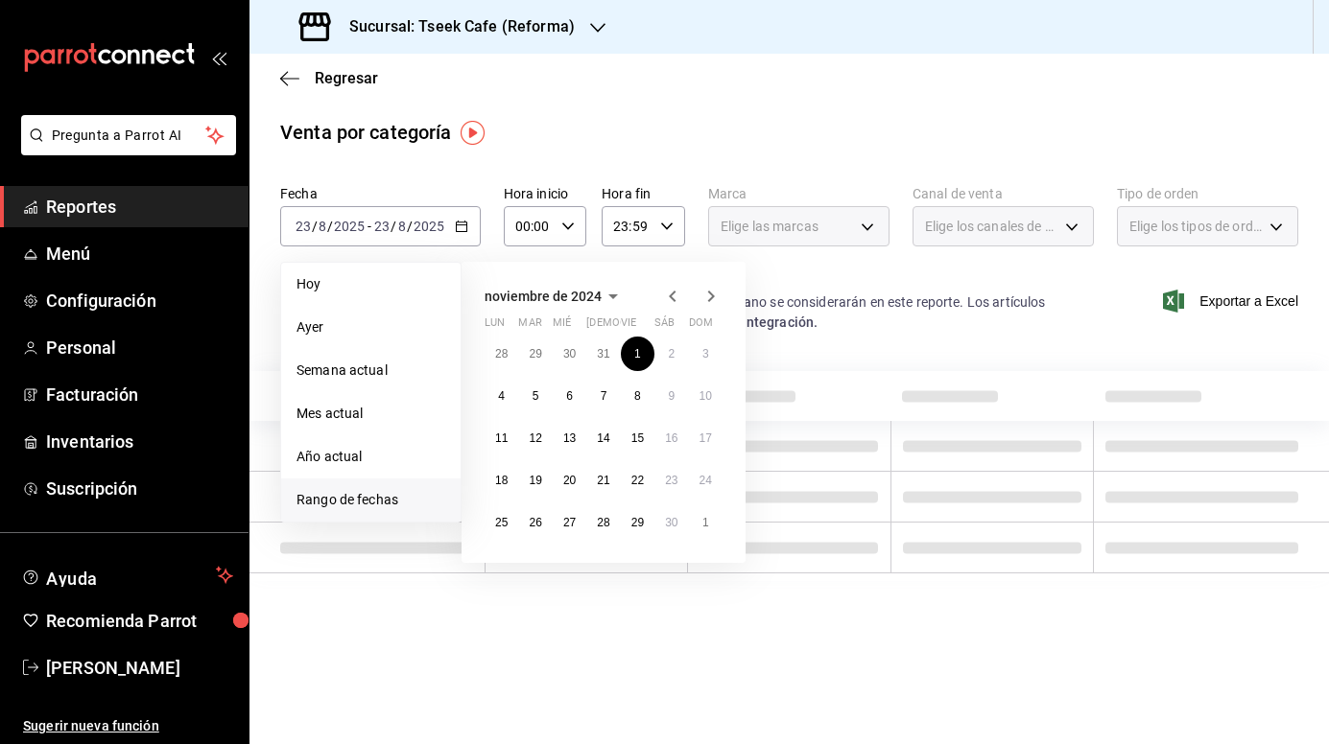
click at [706, 290] on icon "button" at bounding box center [710, 296] width 23 height 23
click at [639, 512] on button "31" at bounding box center [638, 523] width 34 height 35
